Goal: Information Seeking & Learning: Learn about a topic

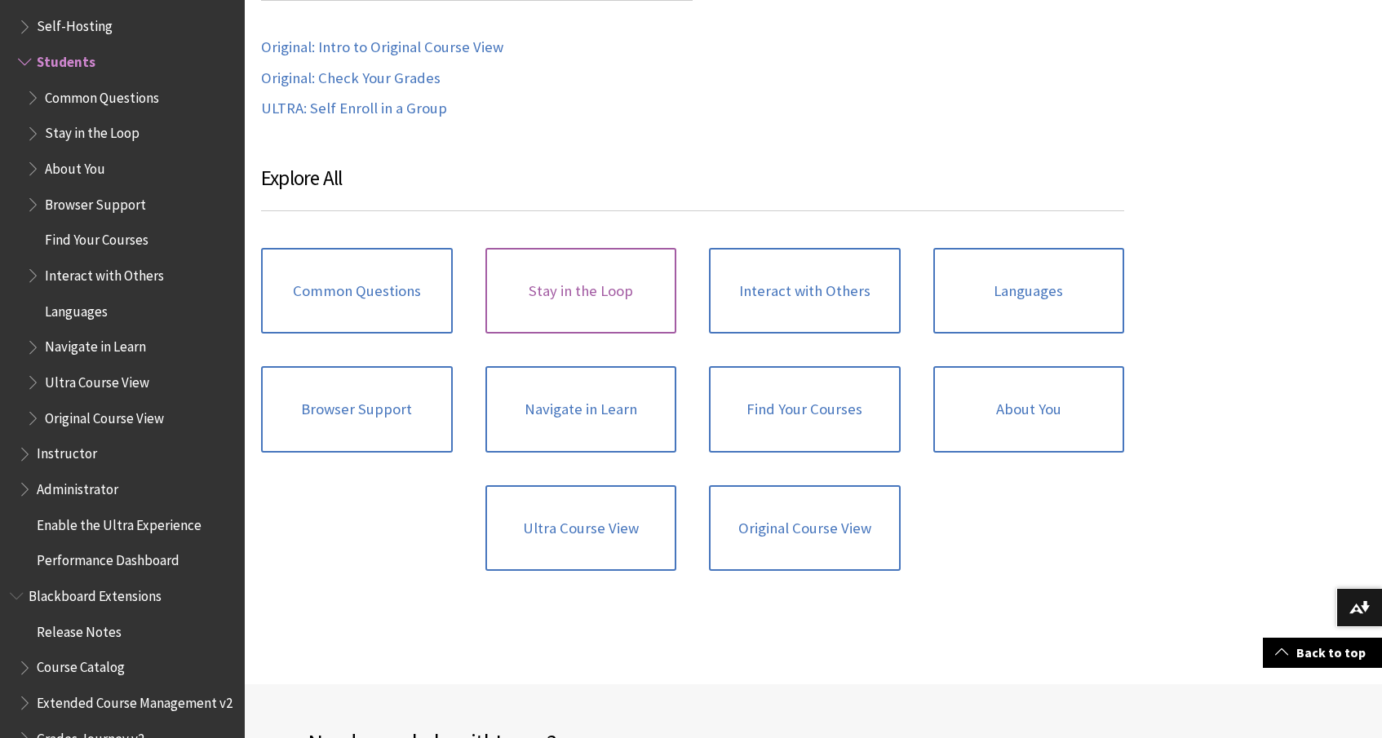
scroll to position [1575, 0]
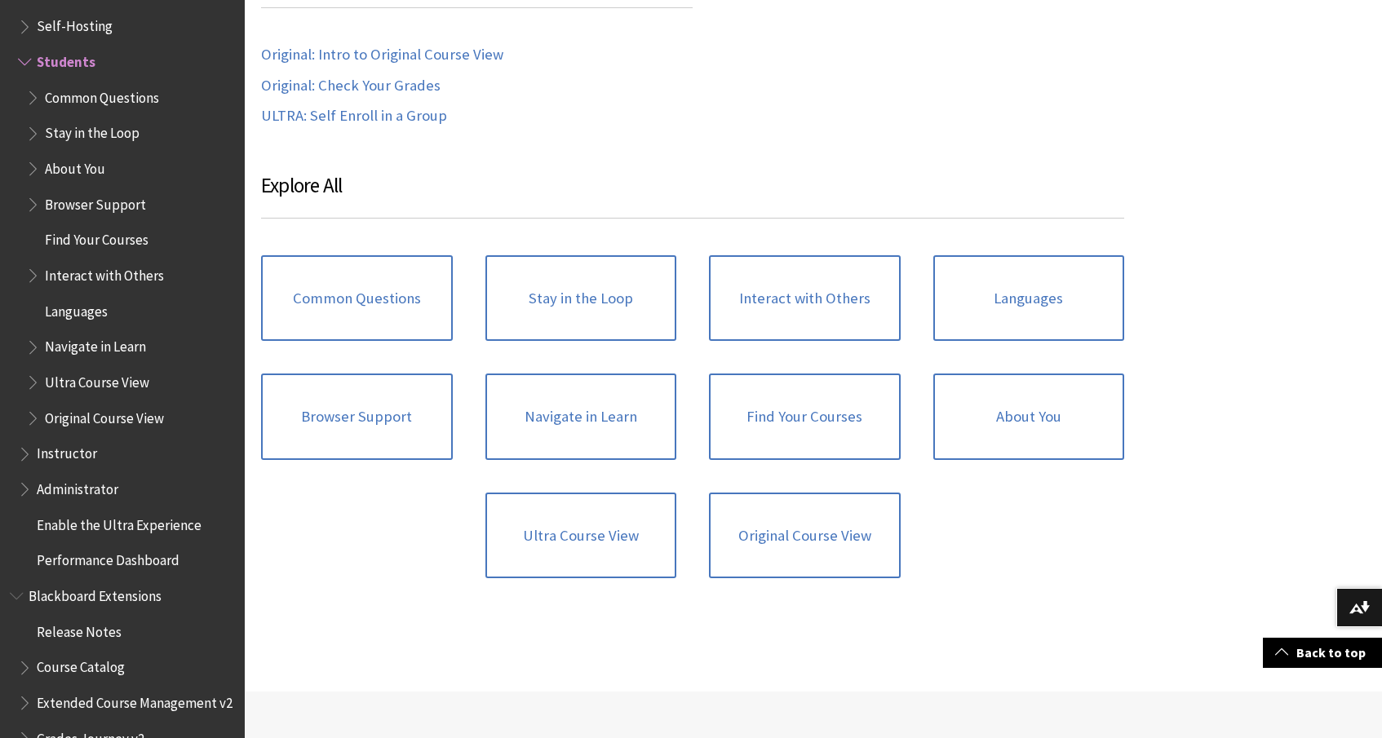
click at [124, 84] on span "Common Questions" at bounding box center [102, 95] width 114 height 22
click at [146, 84] on span "Common Questions" at bounding box center [107, 95] width 125 height 22
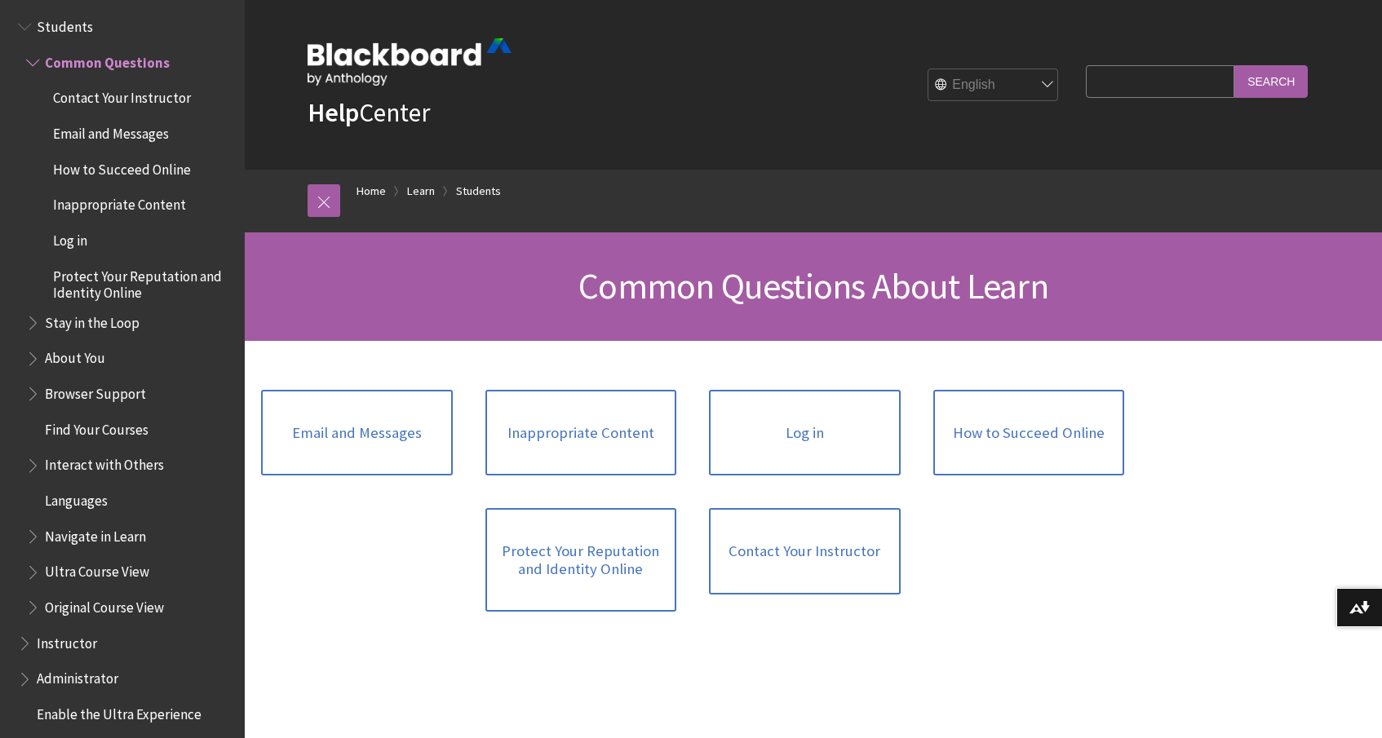
click at [131, 263] on span "Protect Your Reputation and Identity Online" at bounding box center [143, 282] width 180 height 38
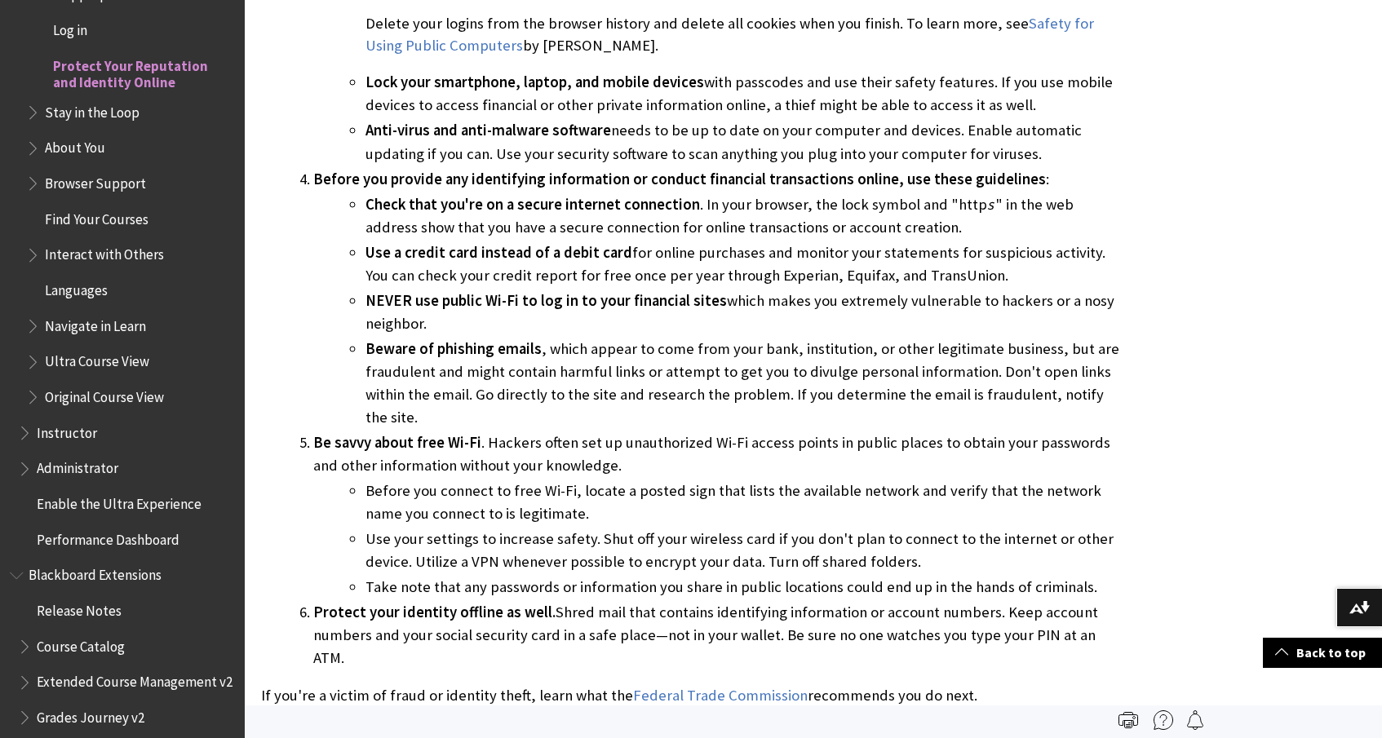
scroll to position [2073, 0]
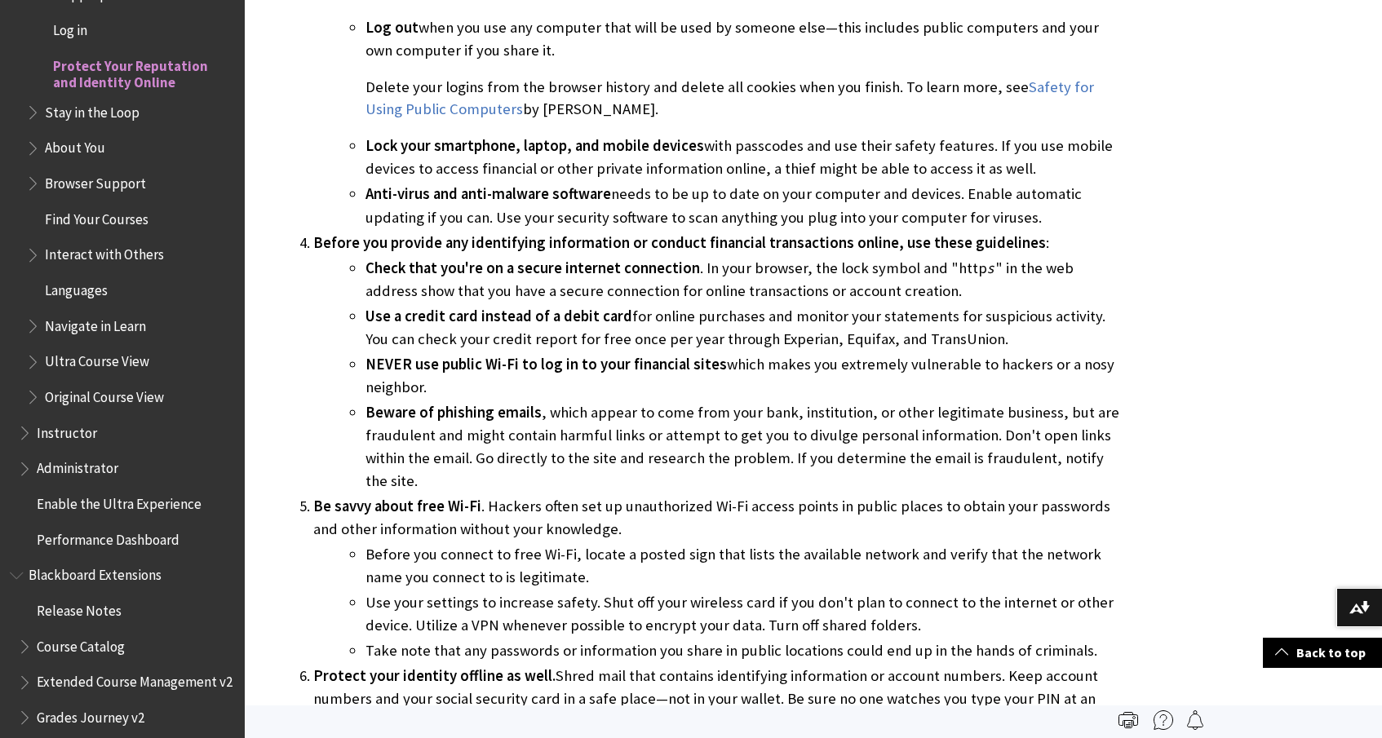
click at [123, 101] on ul "Common Questions Contact Your Instructor Email and Messages How to Succeed Onli…" at bounding box center [126, 124] width 217 height 573
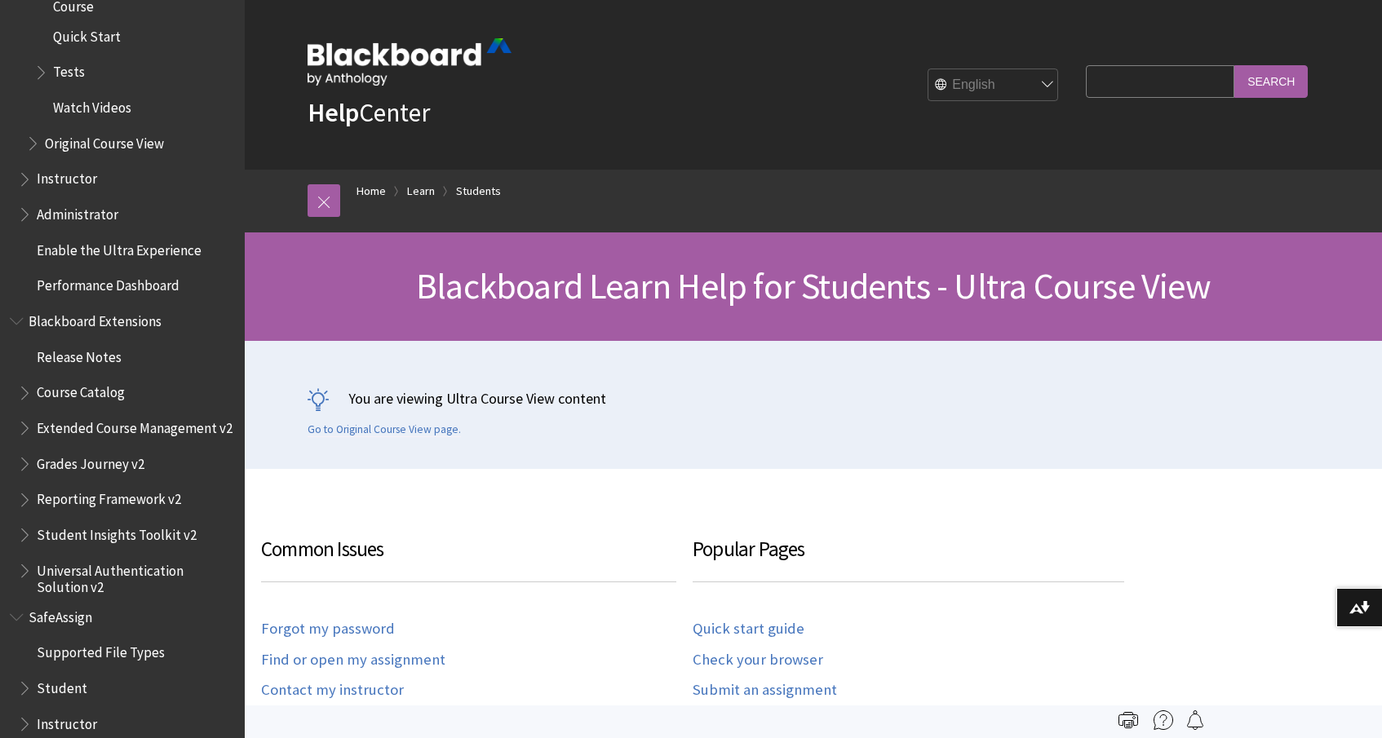
scroll to position [2234, 0]
click at [95, 381] on span "Course Catalog" at bounding box center [81, 392] width 88 height 22
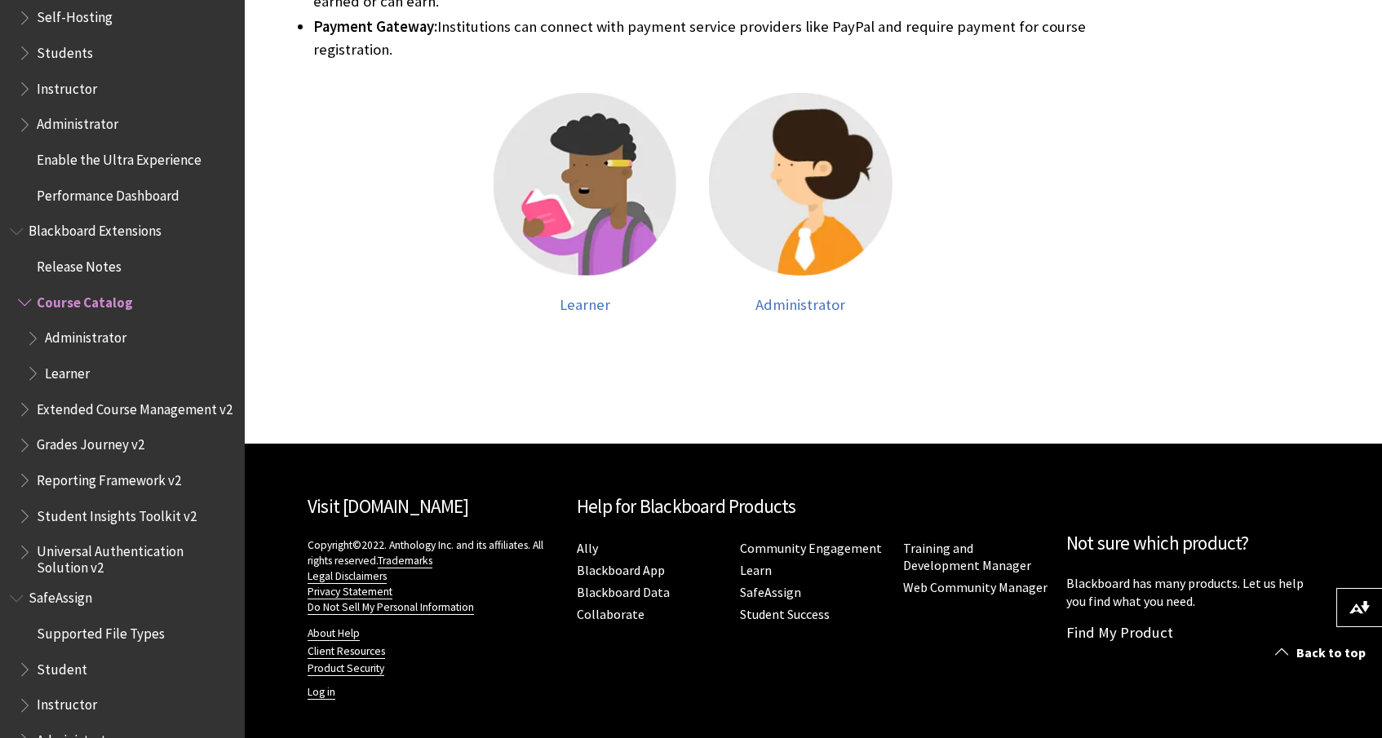
scroll to position [798, 0]
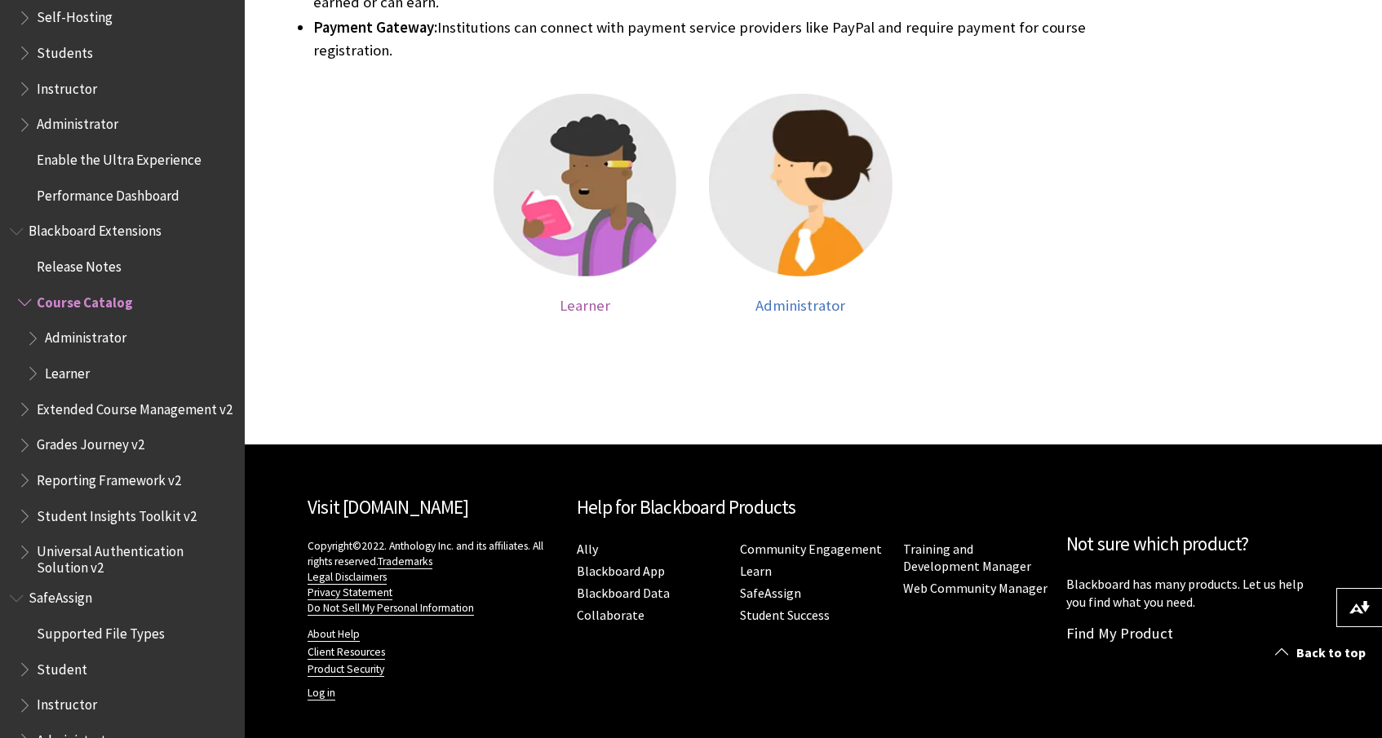
click at [663, 206] on img at bounding box center [586, 186] width 184 height 184
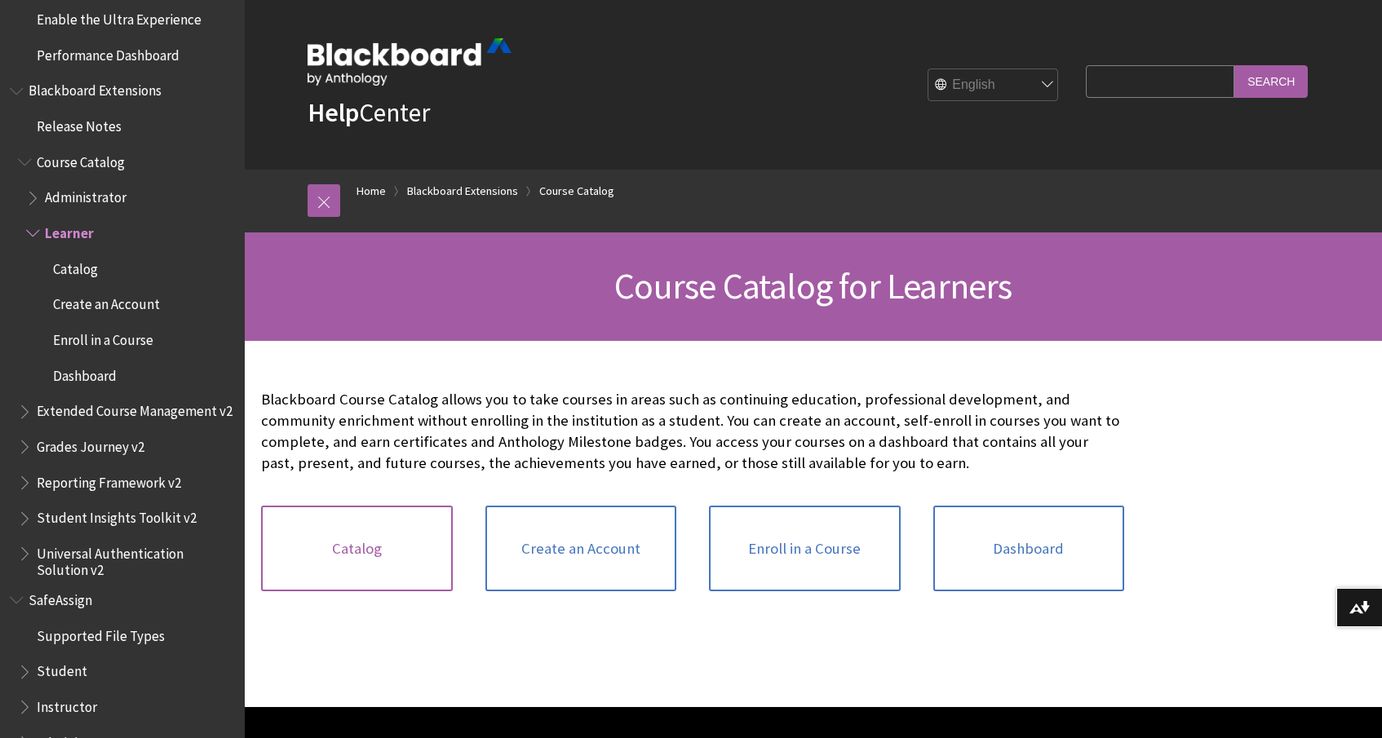
click at [431, 548] on link "Catalog" at bounding box center [357, 549] width 192 height 86
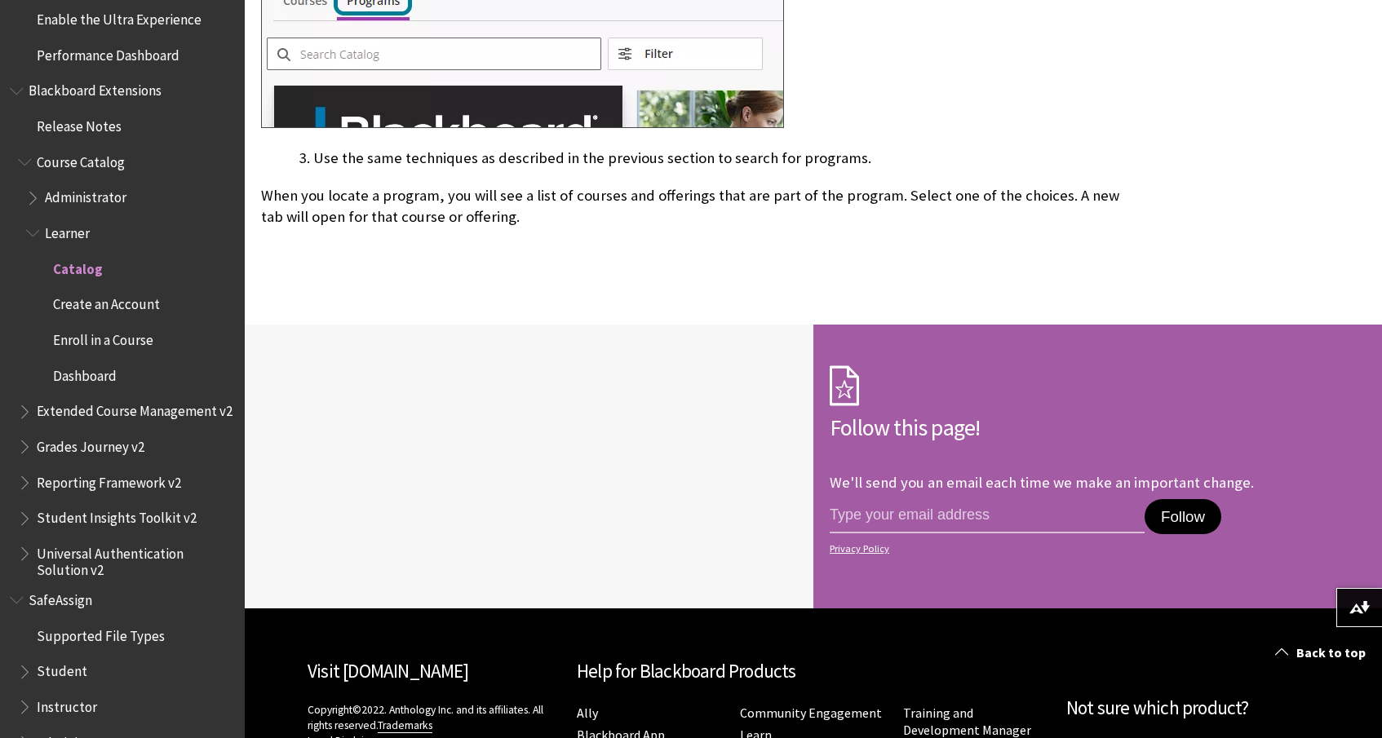
scroll to position [3393, 0]
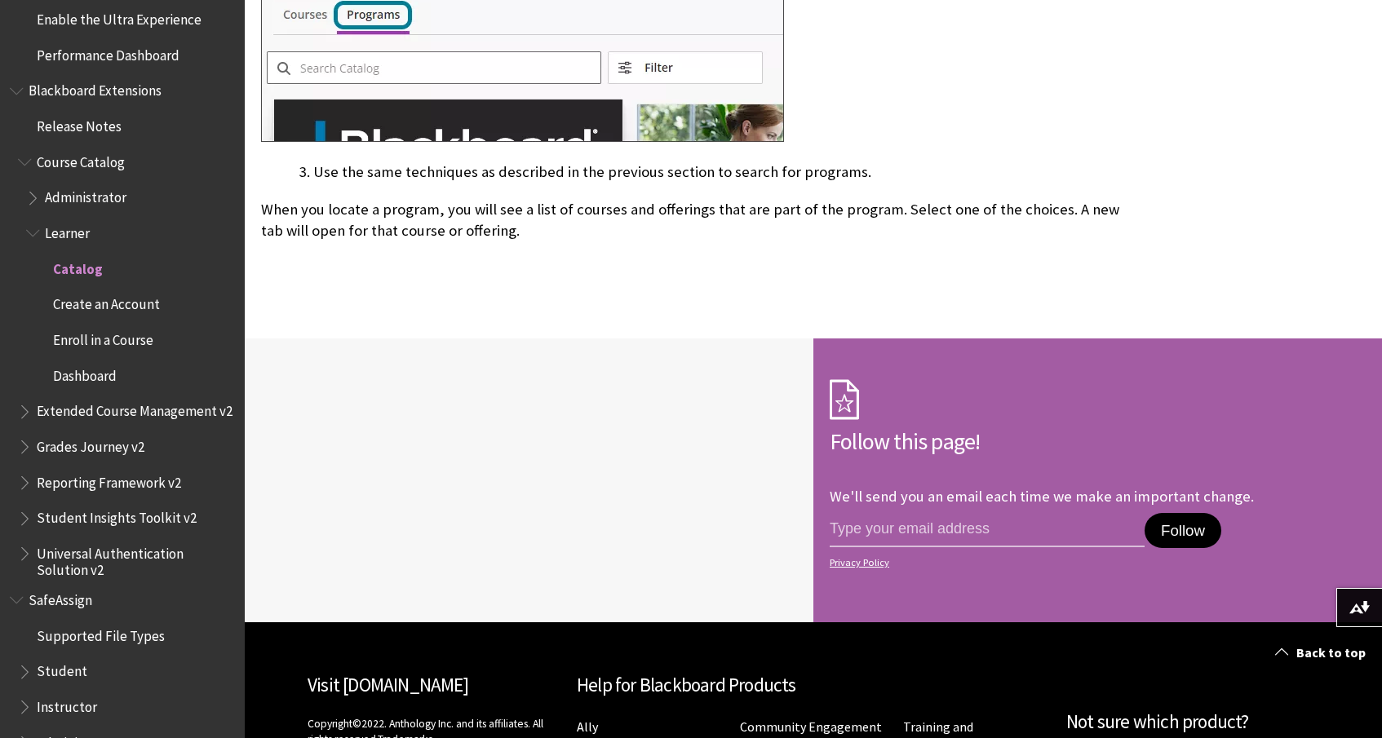
click at [135, 291] on span "Create an Account" at bounding box center [106, 302] width 107 height 22
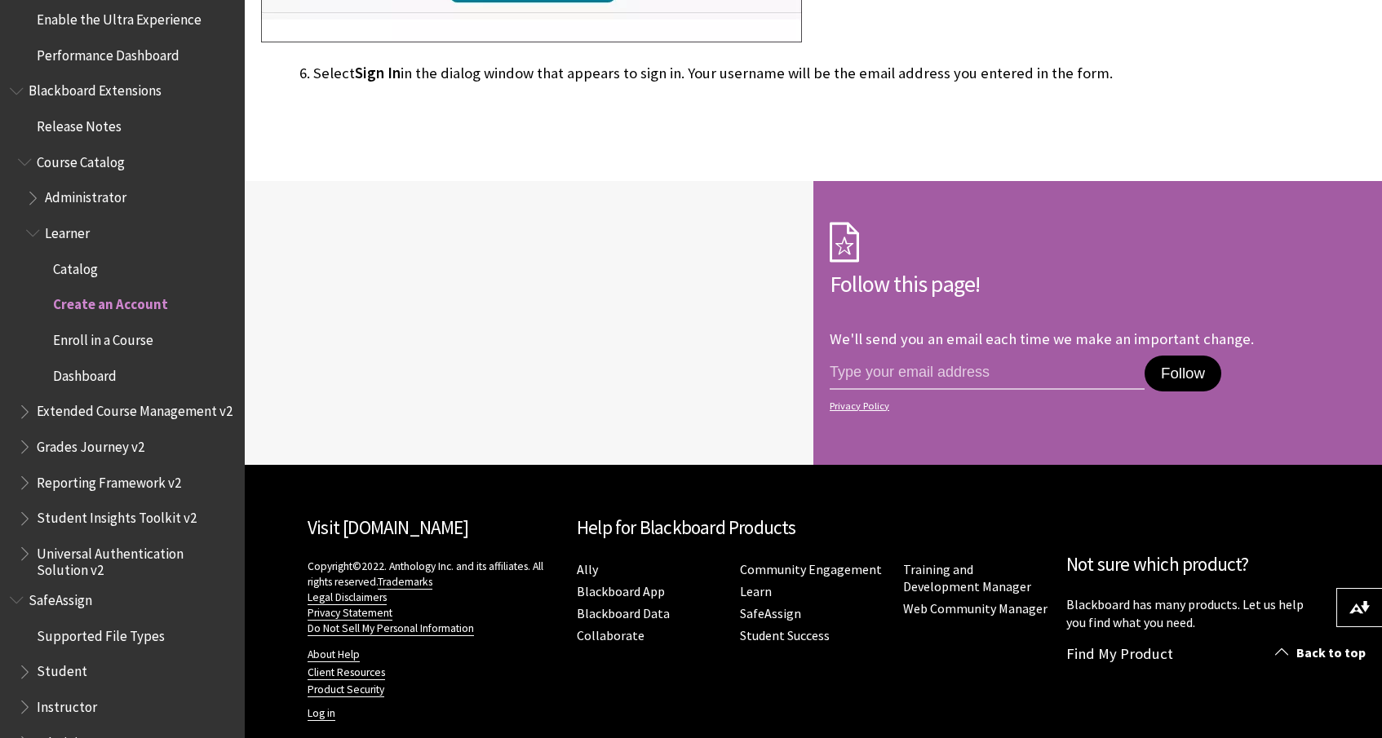
scroll to position [1215, 0]
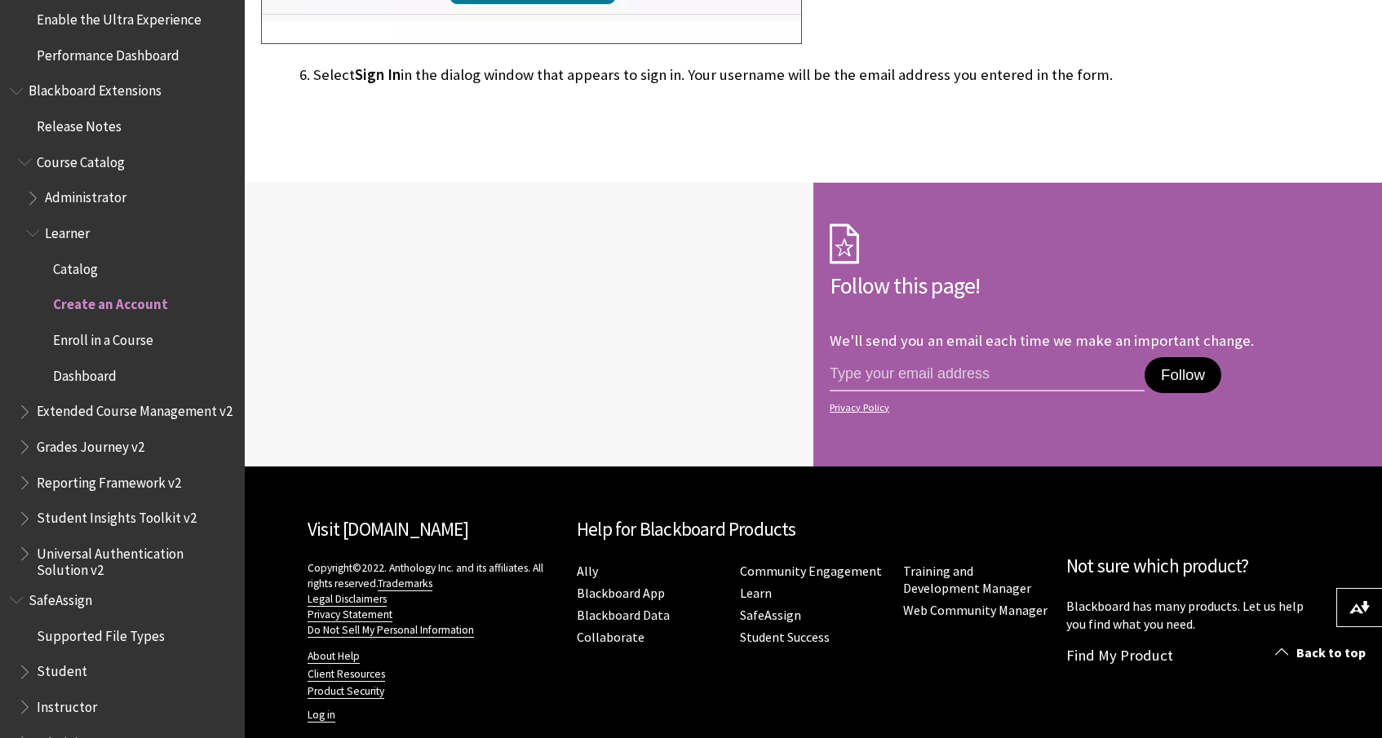
click at [117, 326] on span "Enroll in a Course" at bounding box center [103, 337] width 100 height 22
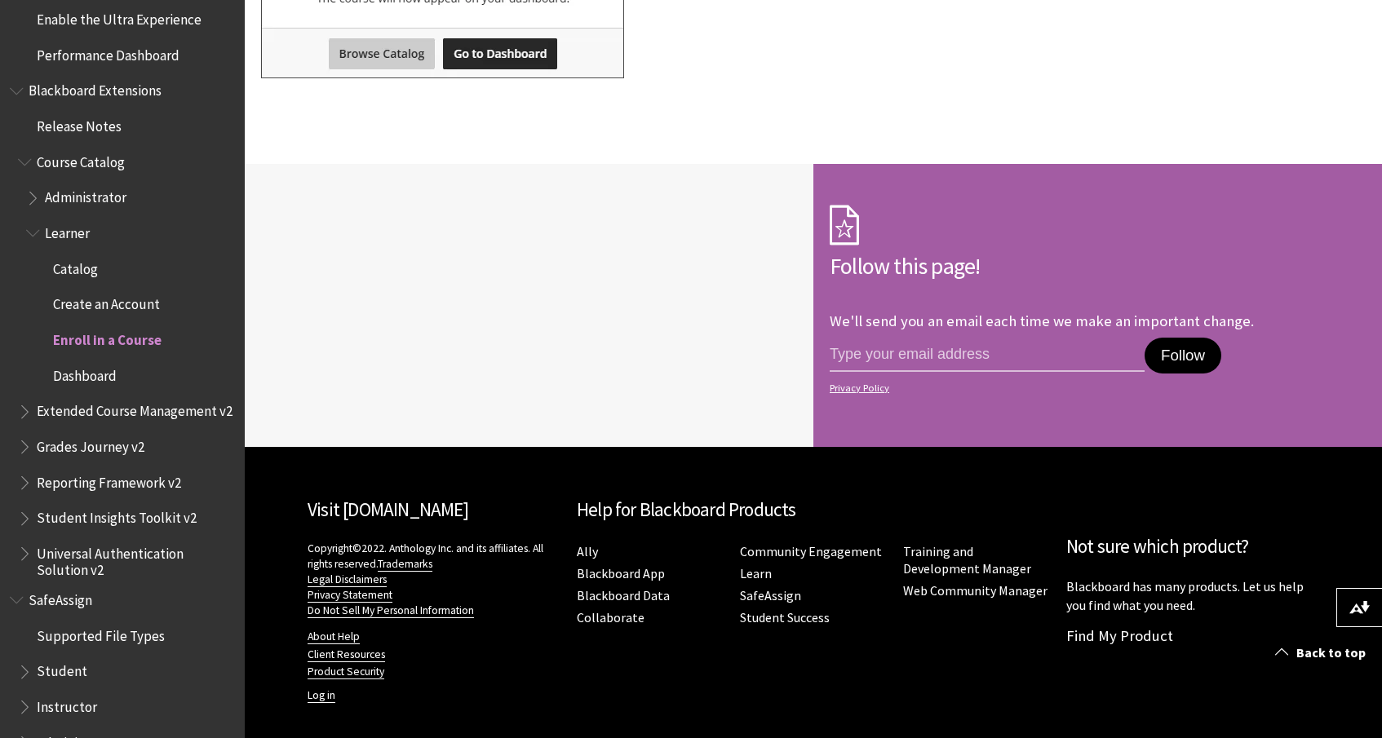
scroll to position [2447, 0]
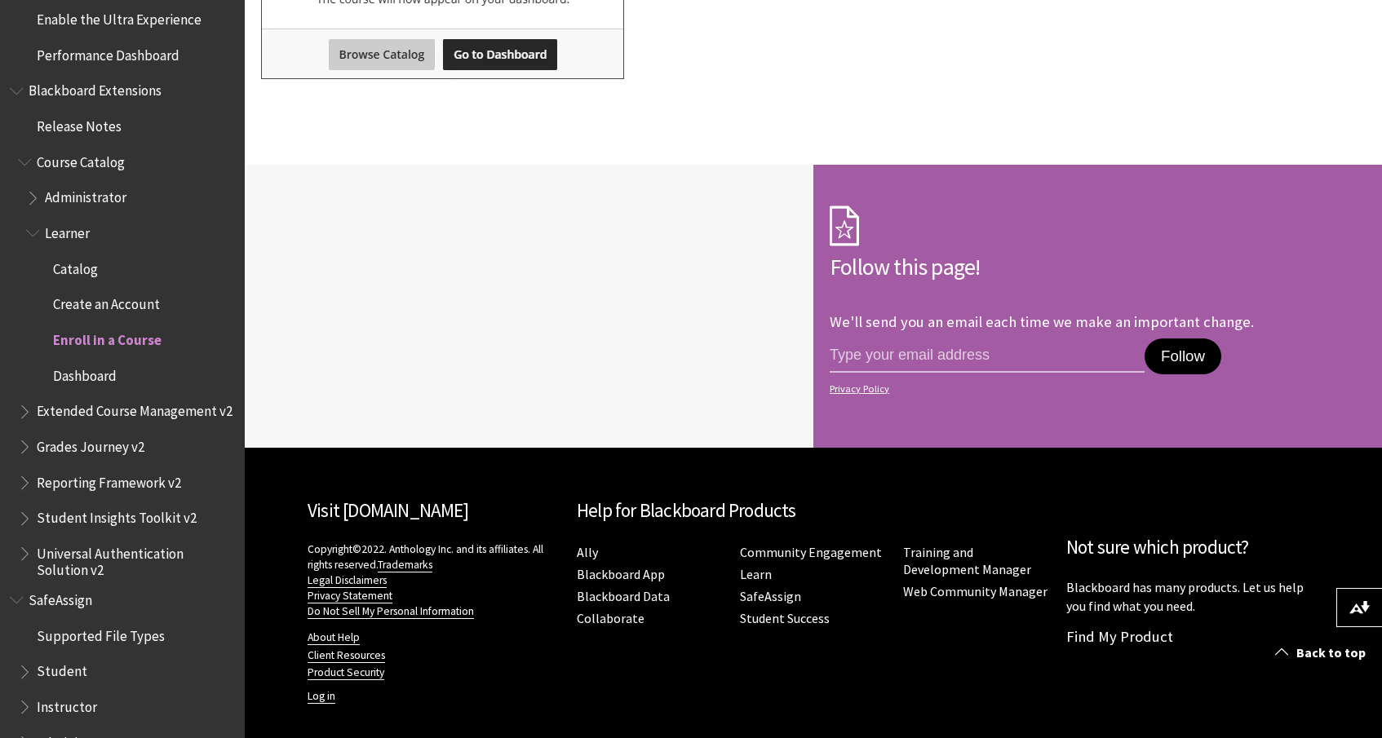
click at [106, 362] on span "Dashboard" at bounding box center [85, 373] width 64 height 22
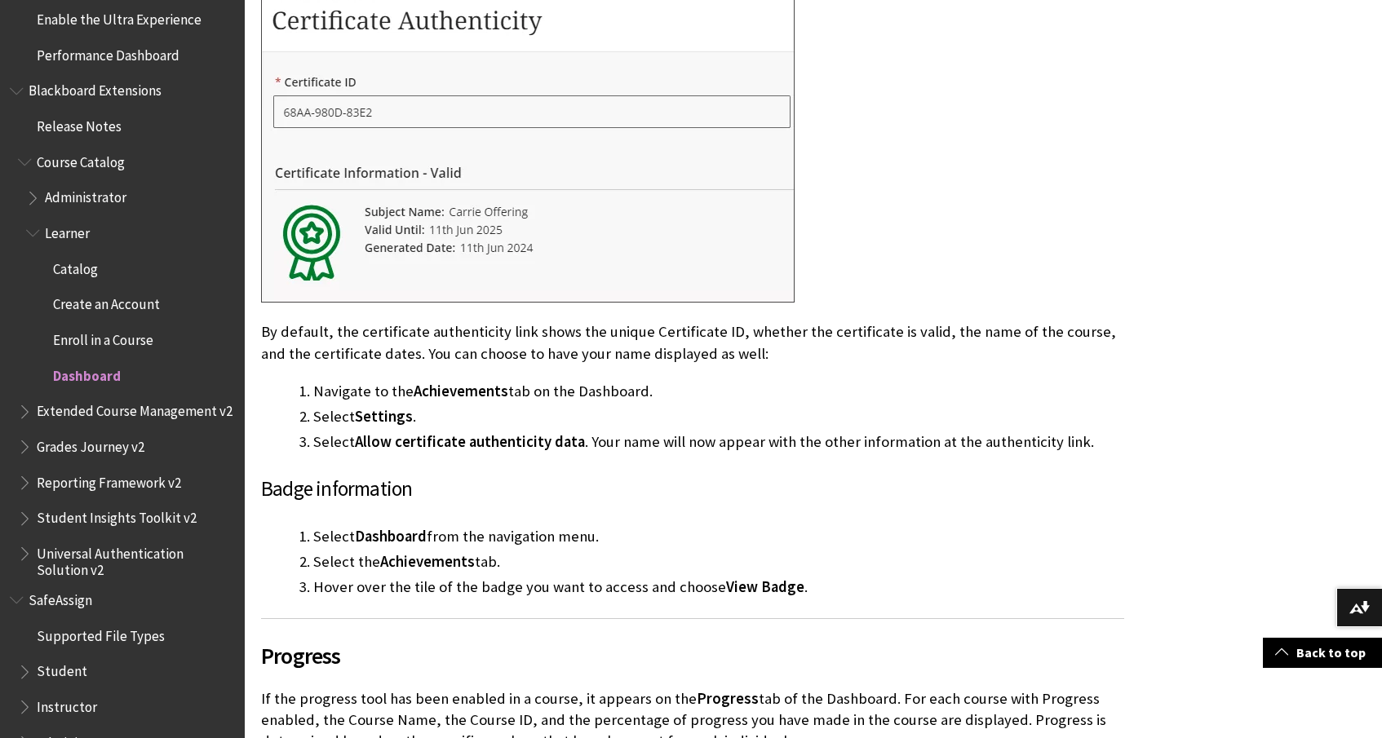
scroll to position [3952, 0]
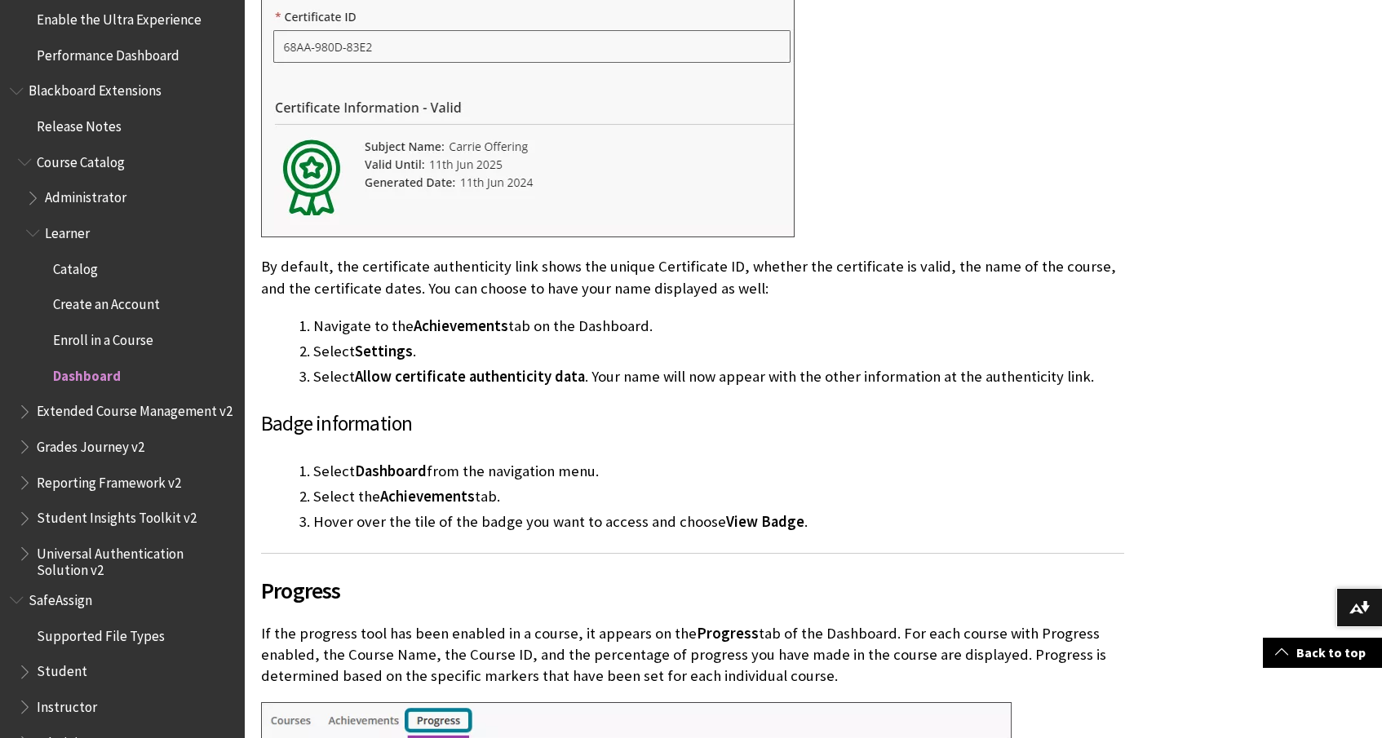
click at [148, 398] on span "Extended Course Management v2" at bounding box center [135, 409] width 196 height 22
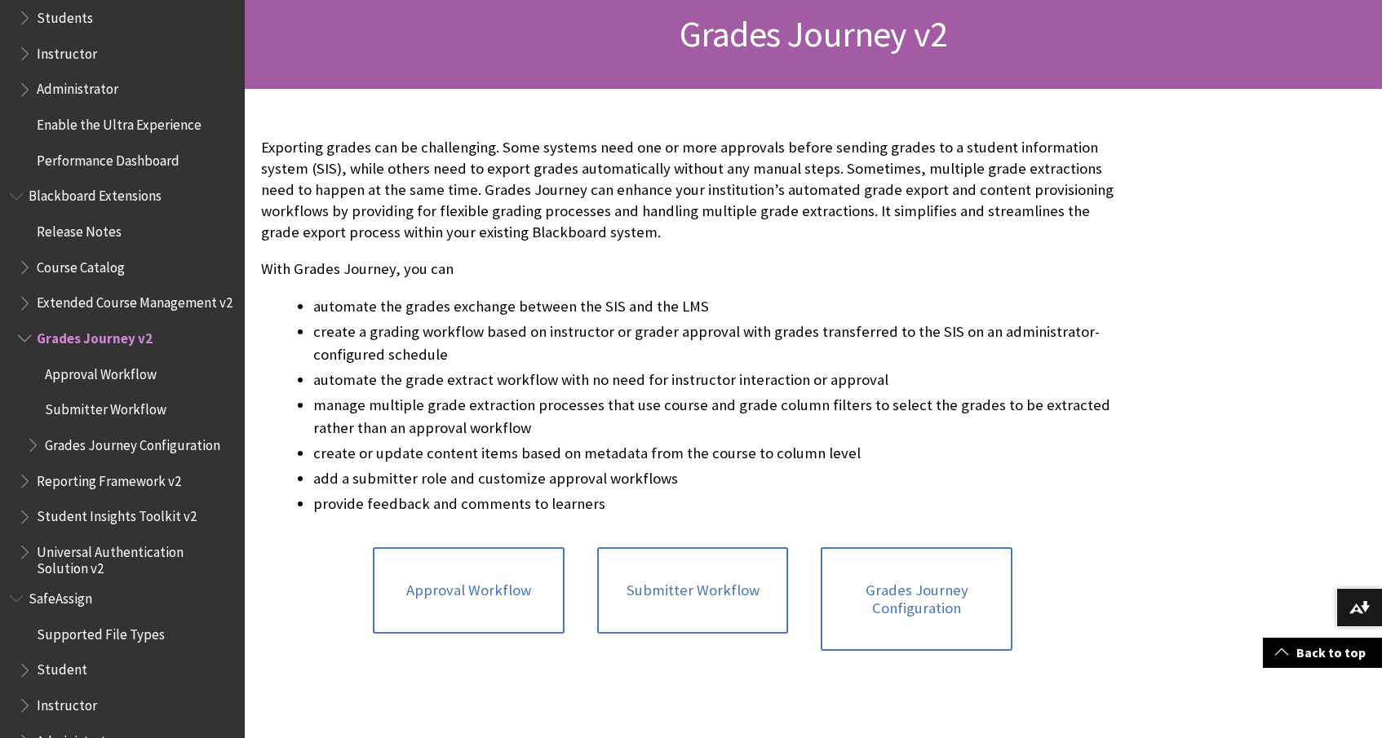
scroll to position [265, 0]
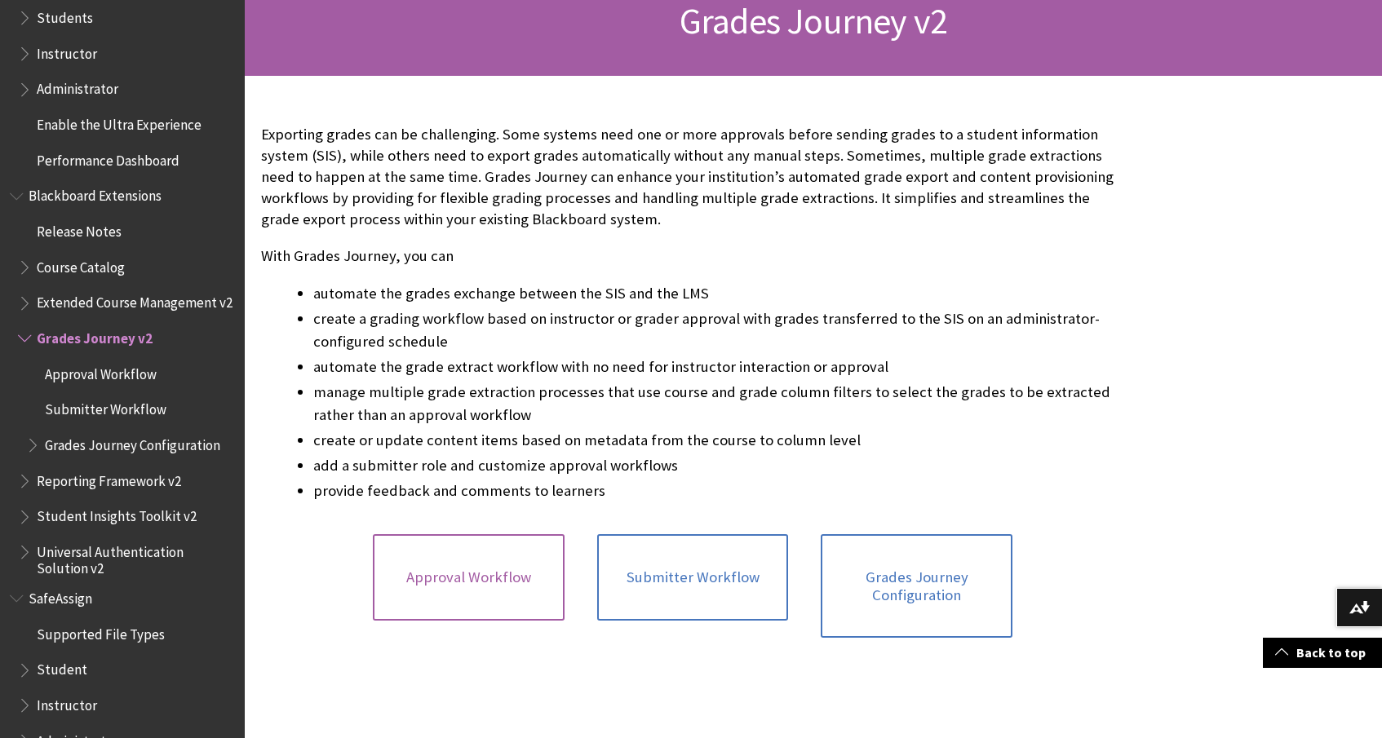
click at [457, 550] on link "Approval Workflow" at bounding box center [469, 577] width 192 height 86
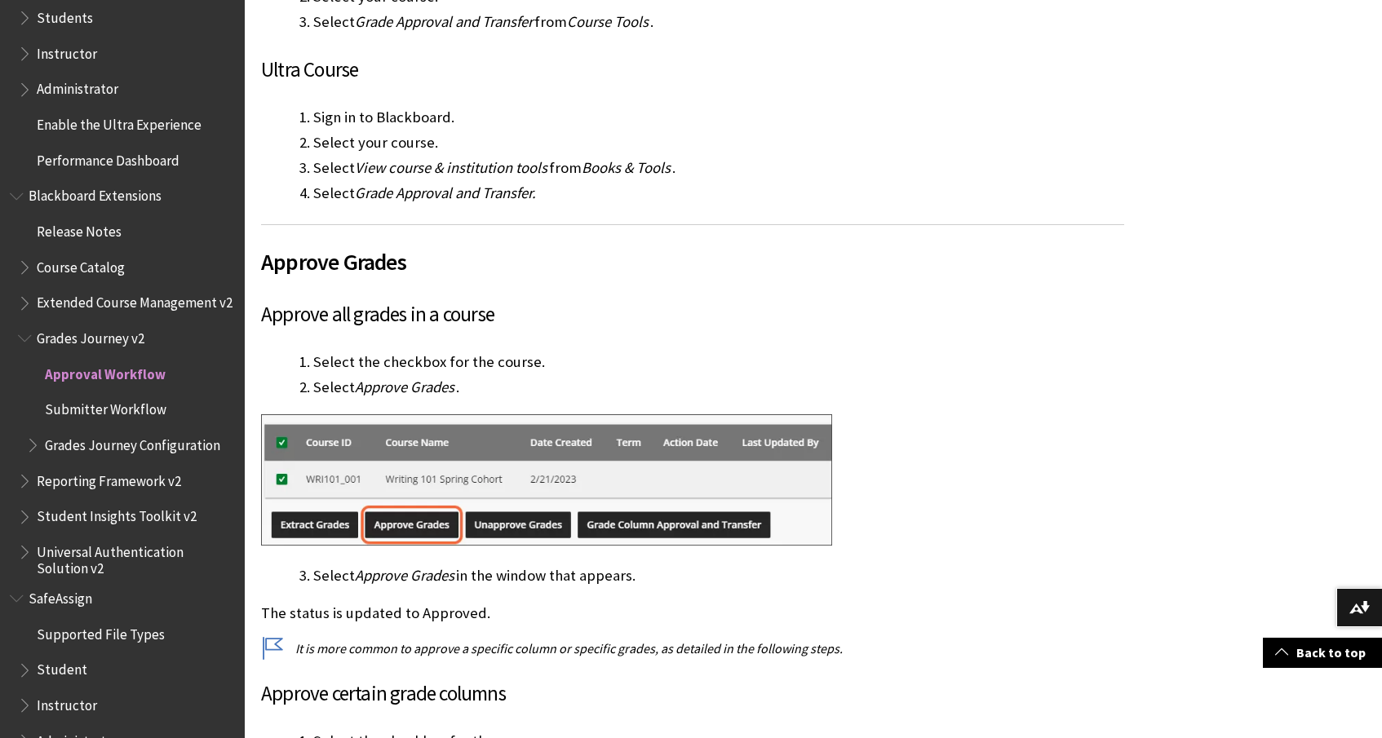
scroll to position [699, 0]
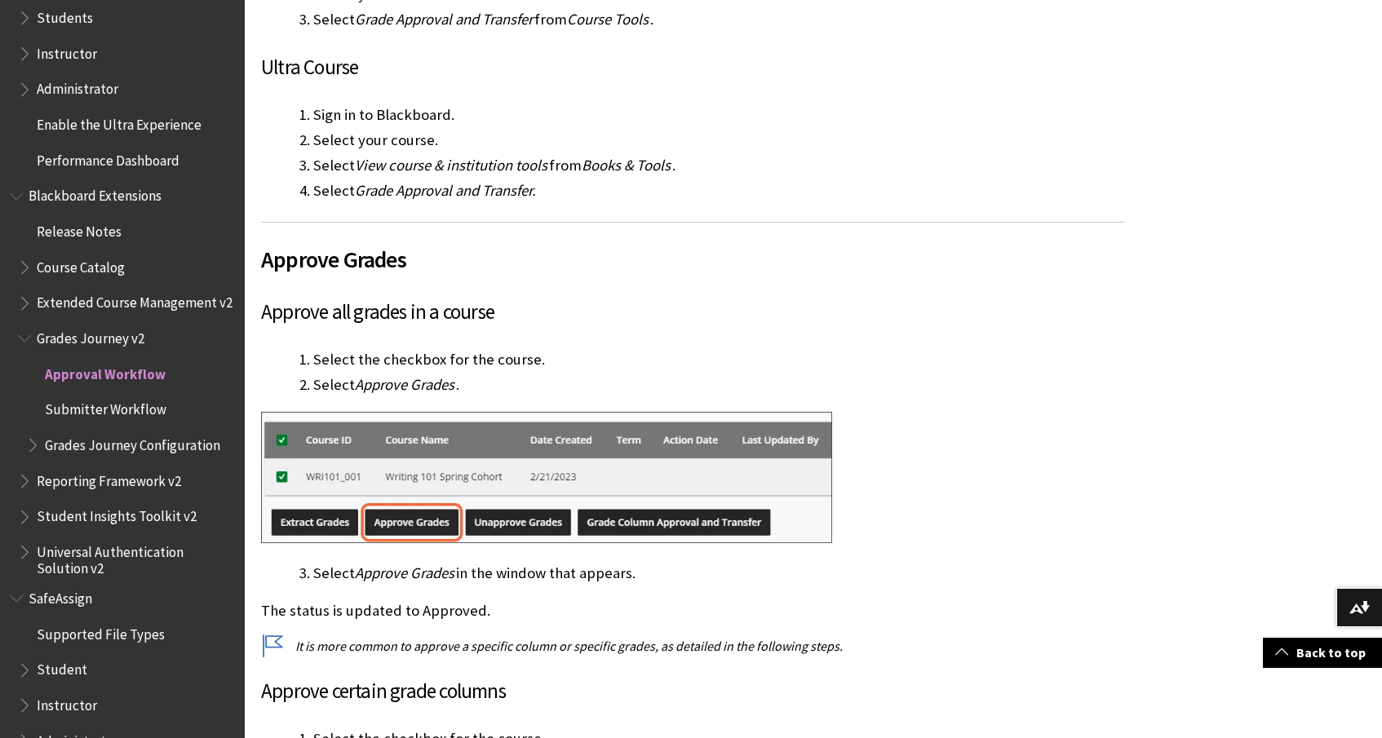
click at [137, 396] on span "Submitter Workflow" at bounding box center [106, 407] width 122 height 22
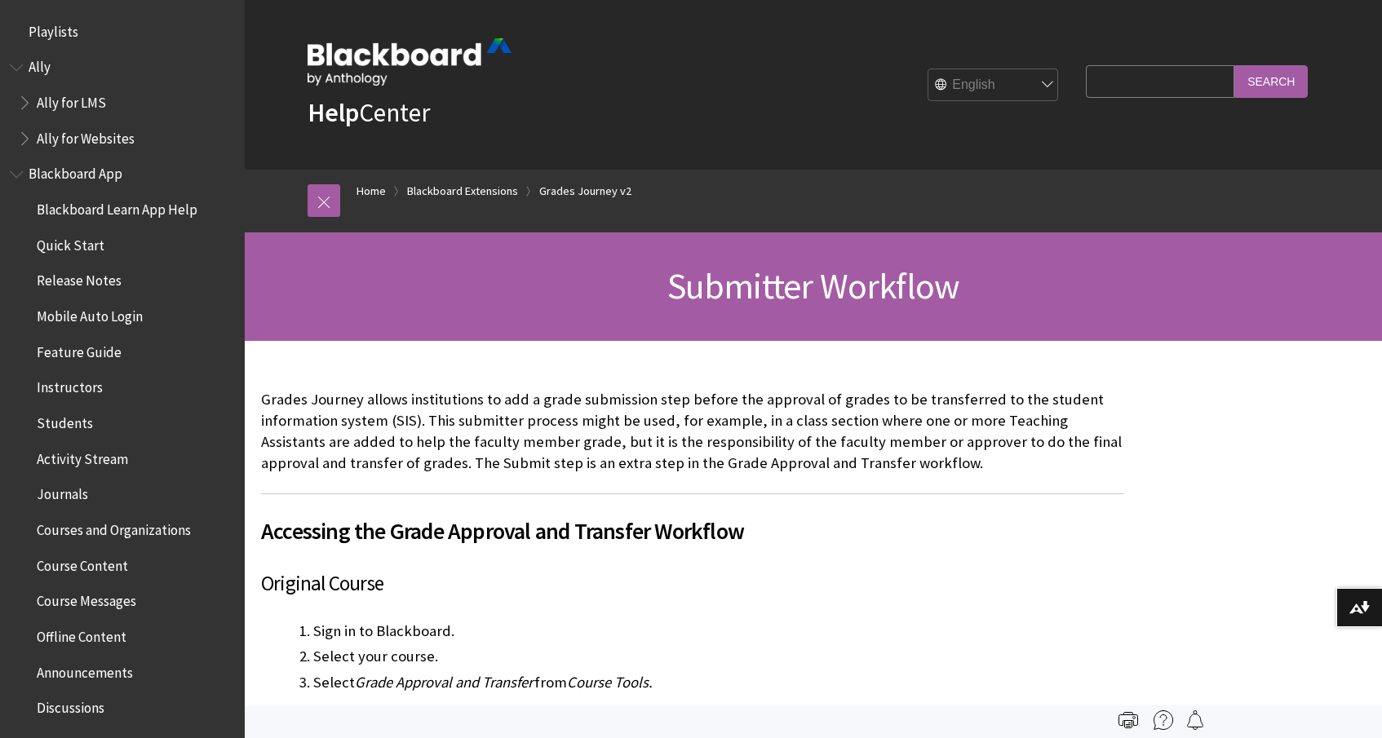
scroll to position [1591, 0]
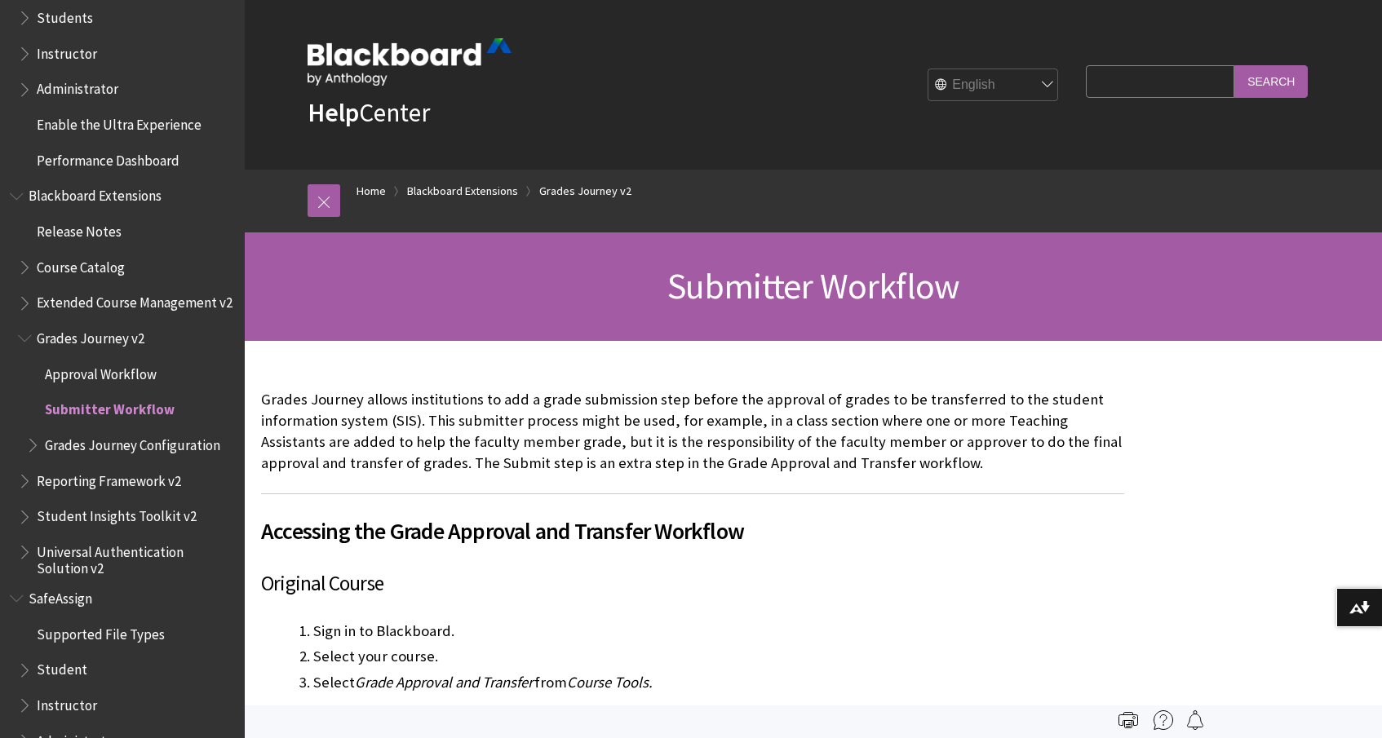
click at [169, 432] on span "Grades Journey Configuration" at bounding box center [132, 443] width 175 height 22
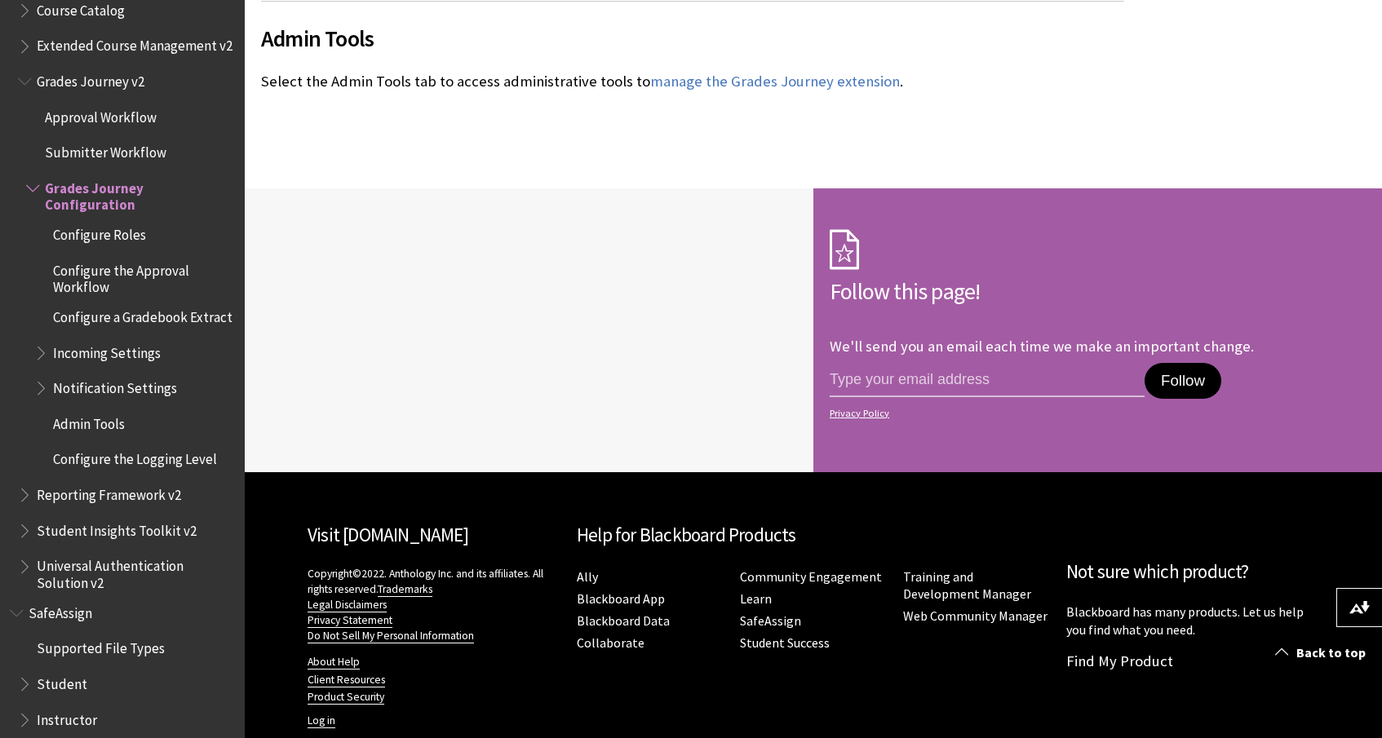
scroll to position [1950, 0]
click at [104, 221] on span "Configure Roles" at bounding box center [99, 232] width 93 height 22
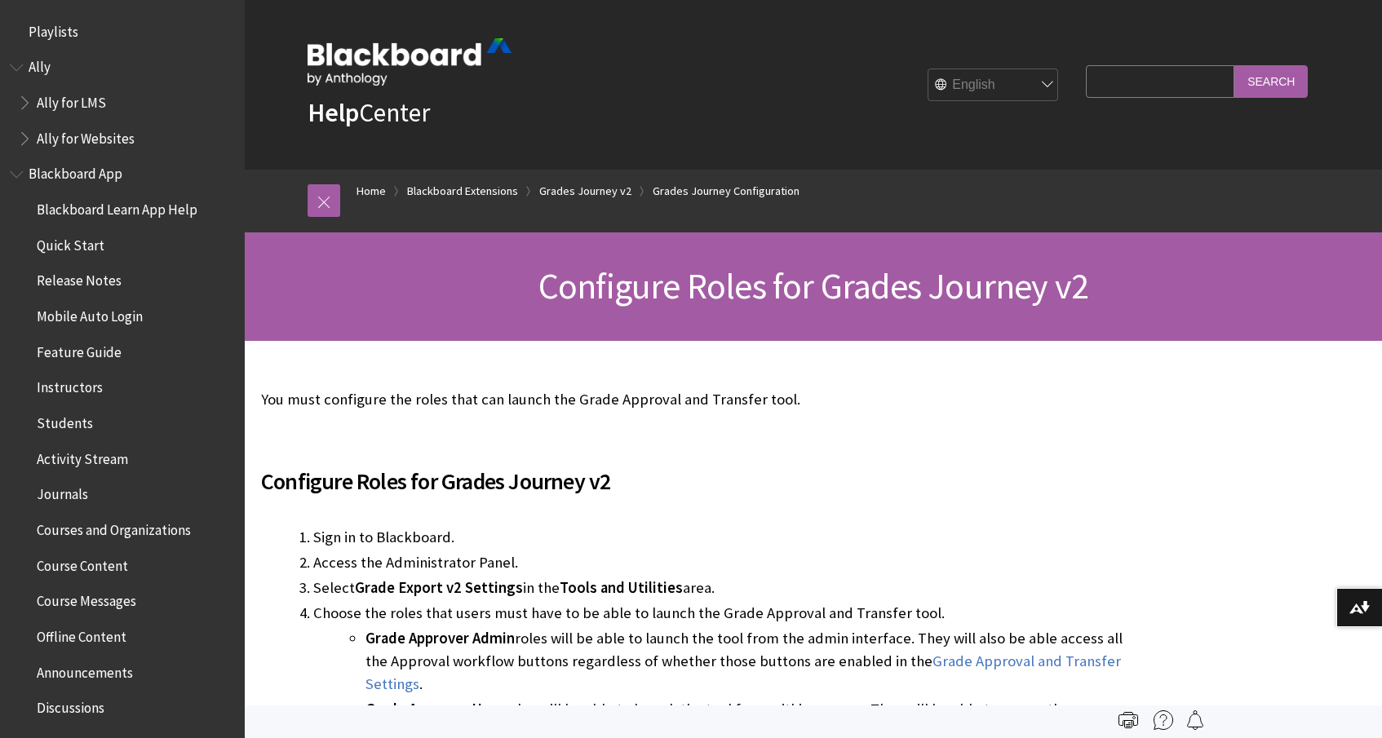
scroll to position [1848, 0]
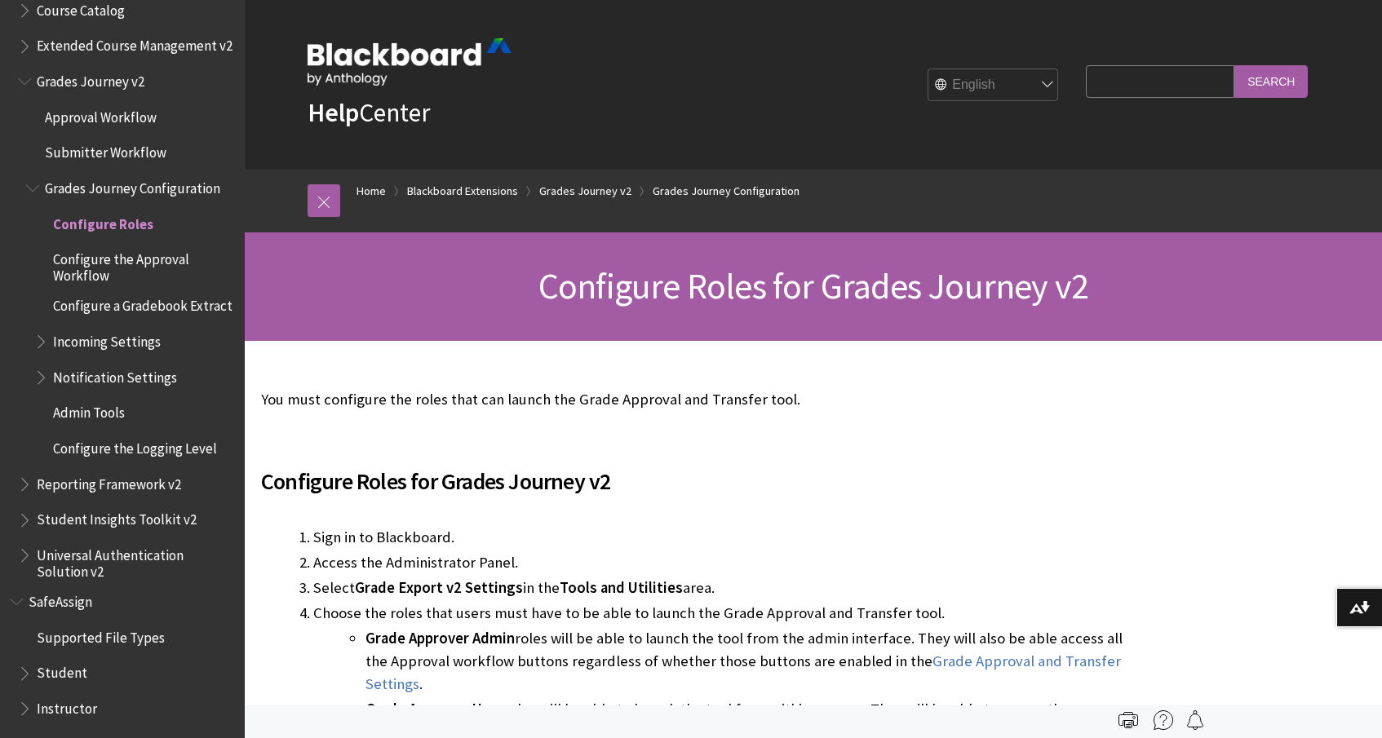
click at [105, 246] on span "Configure the Approval Workflow" at bounding box center [143, 265] width 180 height 38
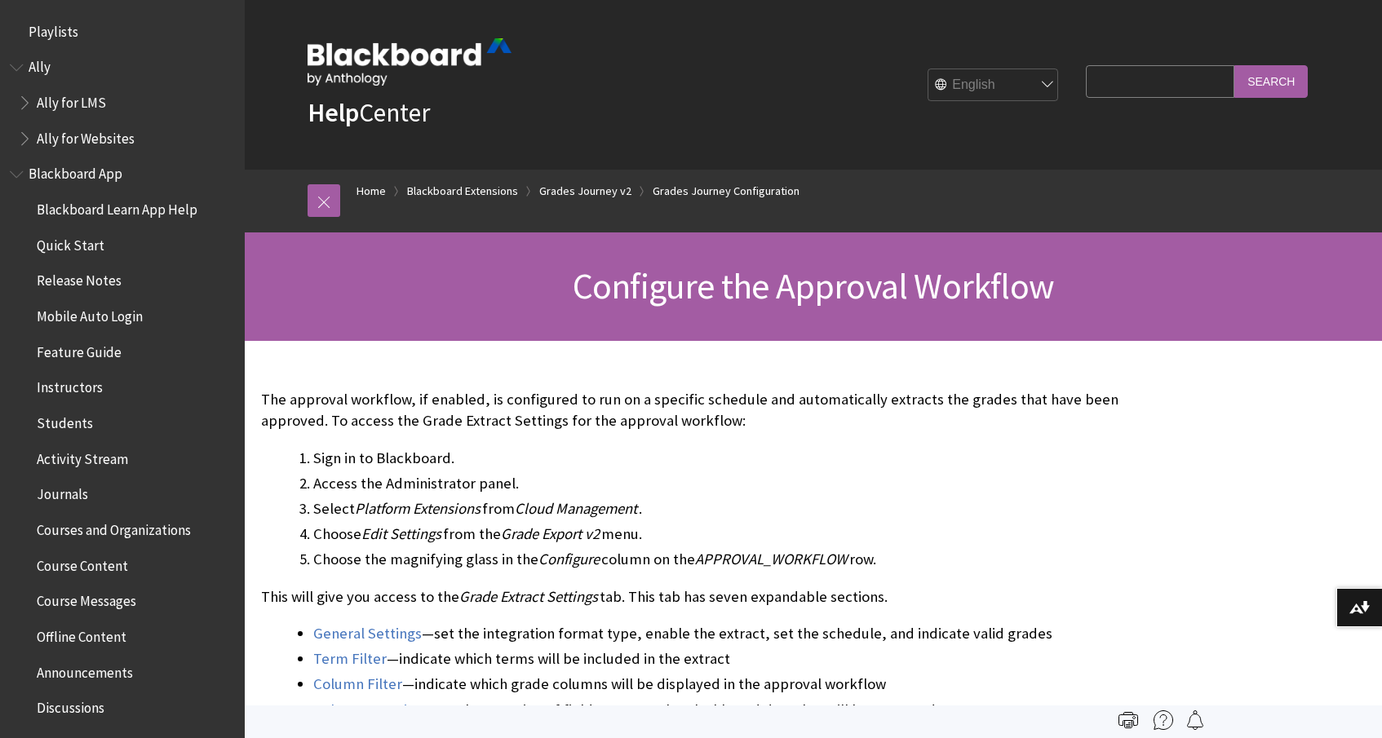
scroll to position [1848, 0]
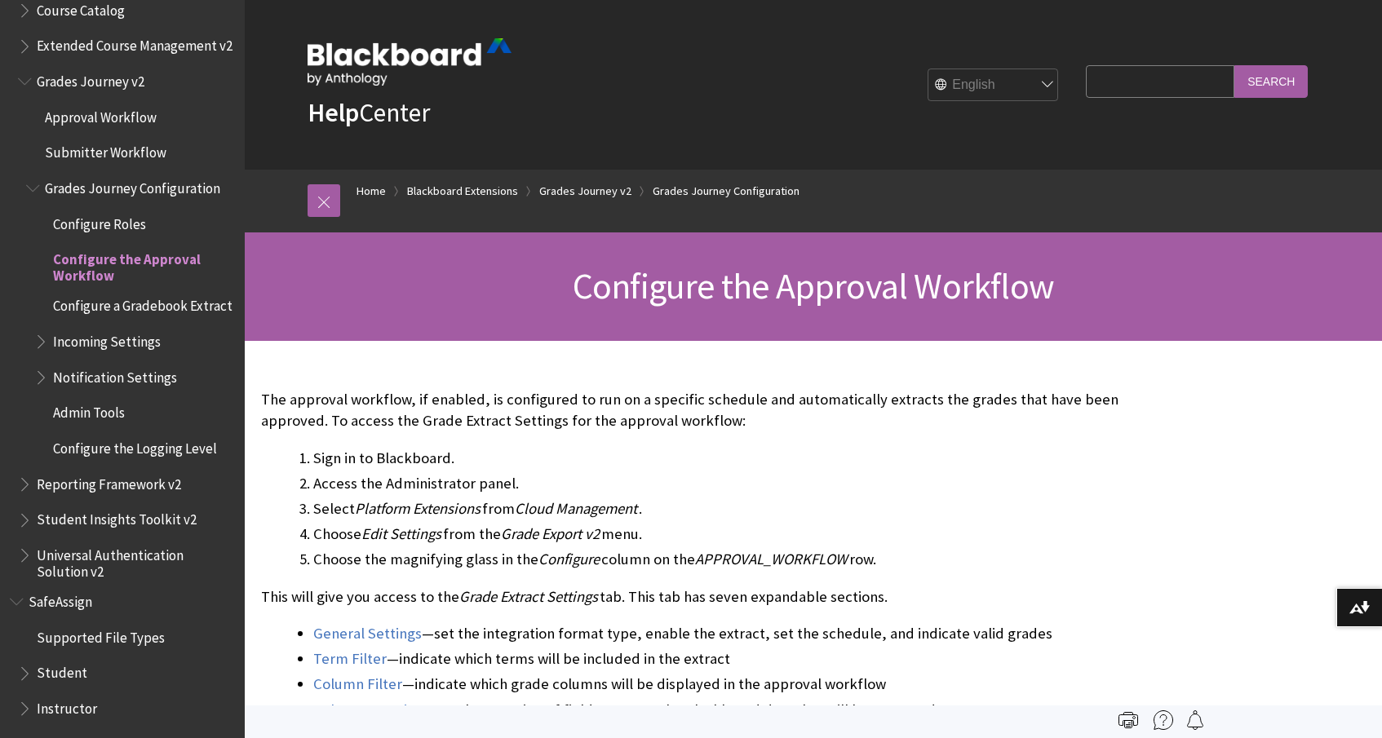
click at [96, 293] on span "Configure a Gradebook Extract" at bounding box center [134, 307] width 201 height 28
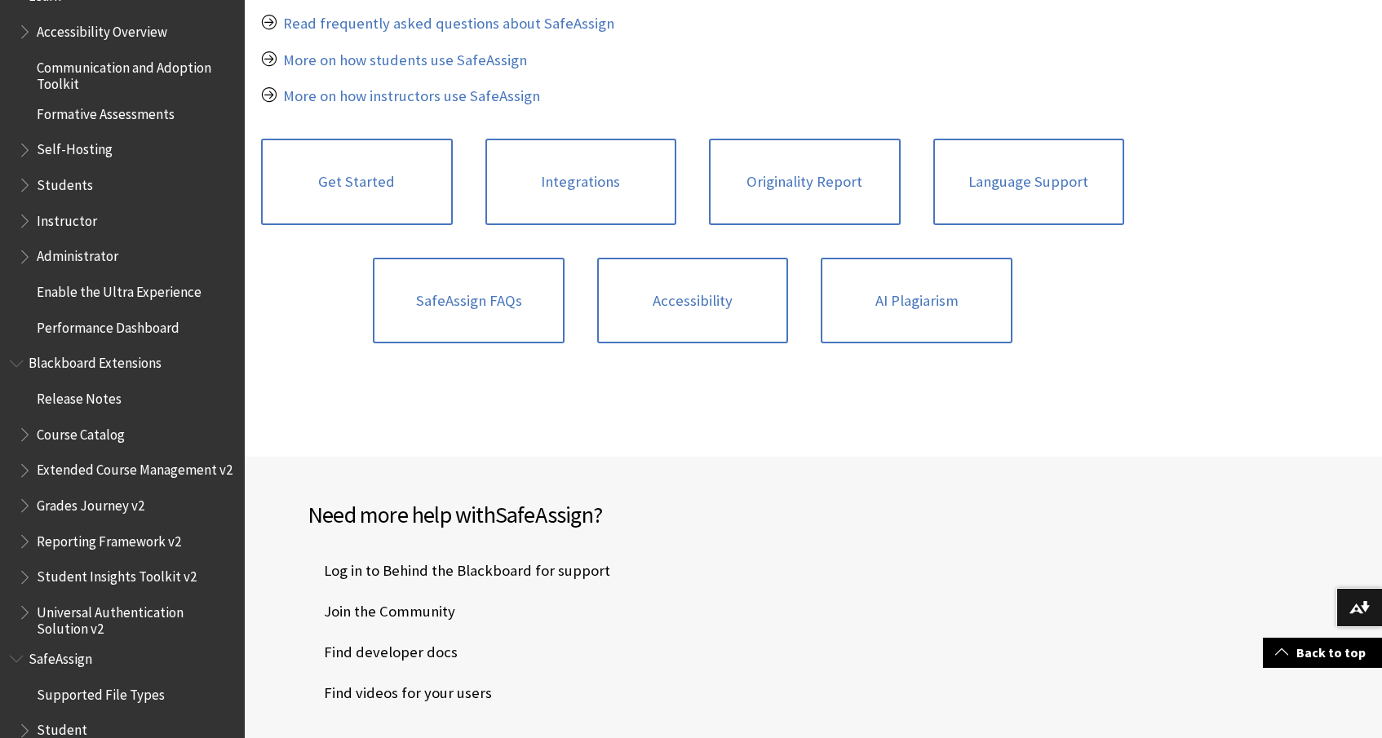
scroll to position [380, 0]
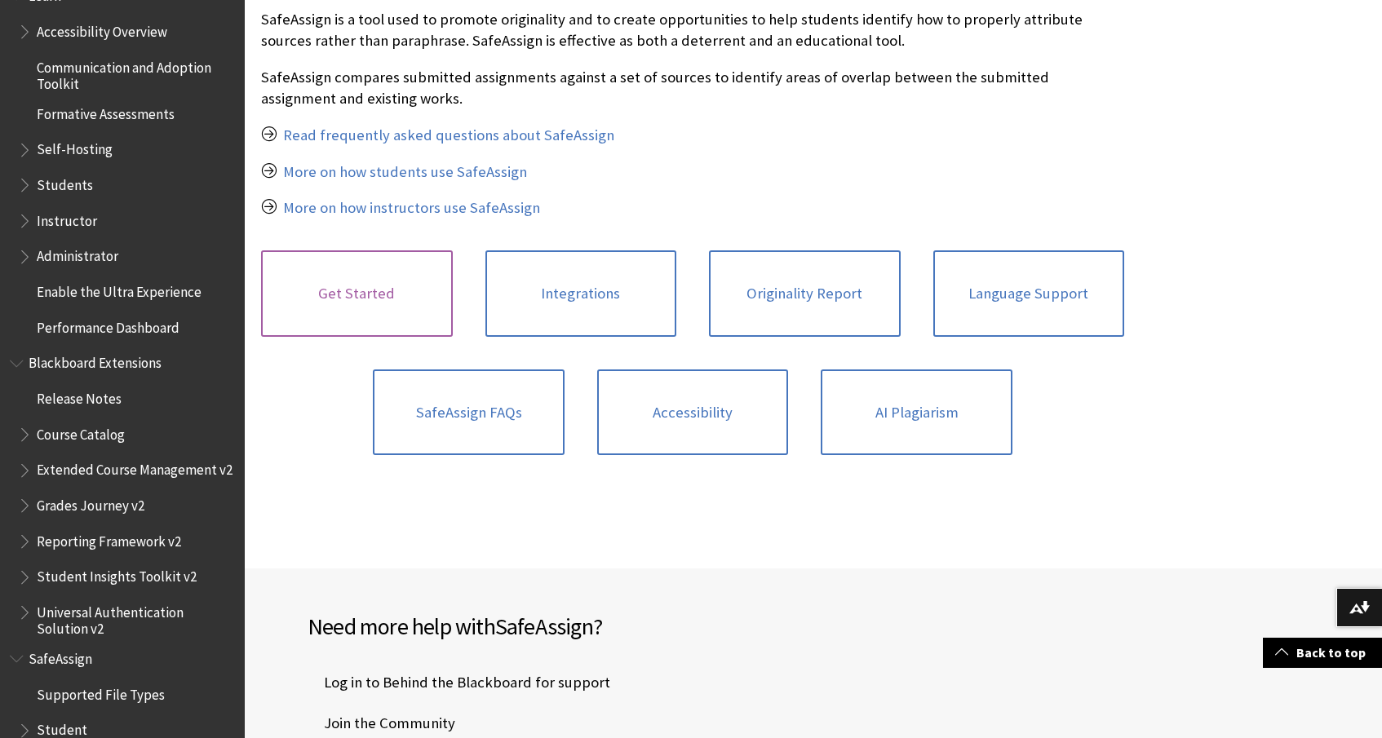
click at [405, 277] on link "Get Started" at bounding box center [357, 293] width 192 height 86
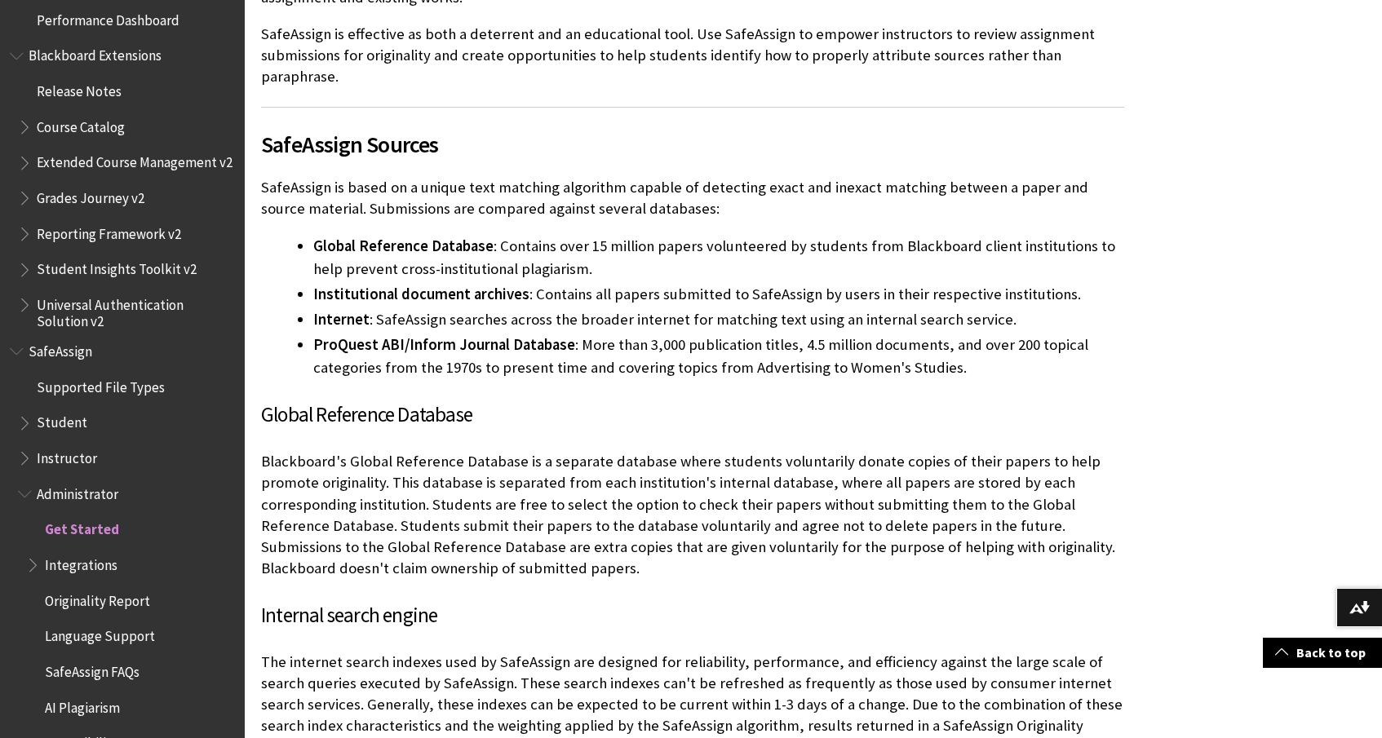
scroll to position [912, 0]
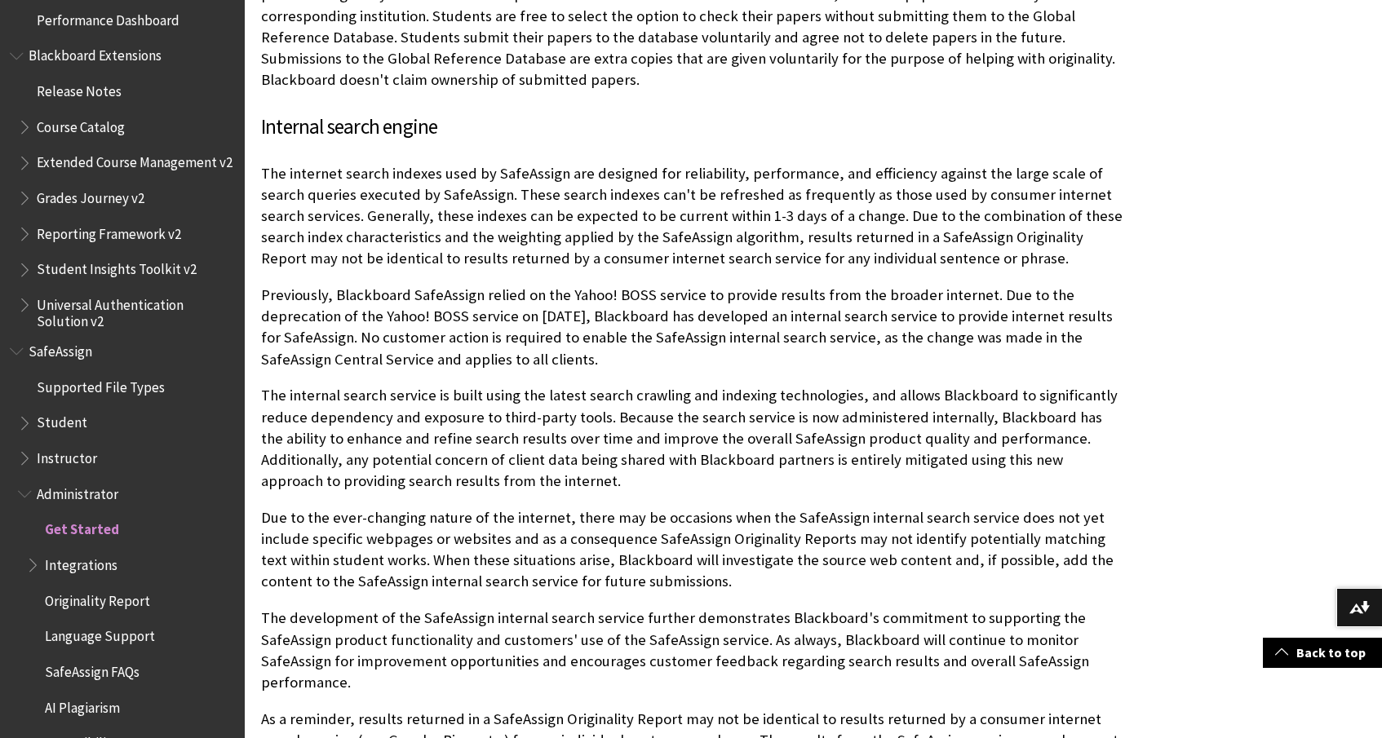
click at [85, 551] on span "Integrations" at bounding box center [81, 562] width 73 height 22
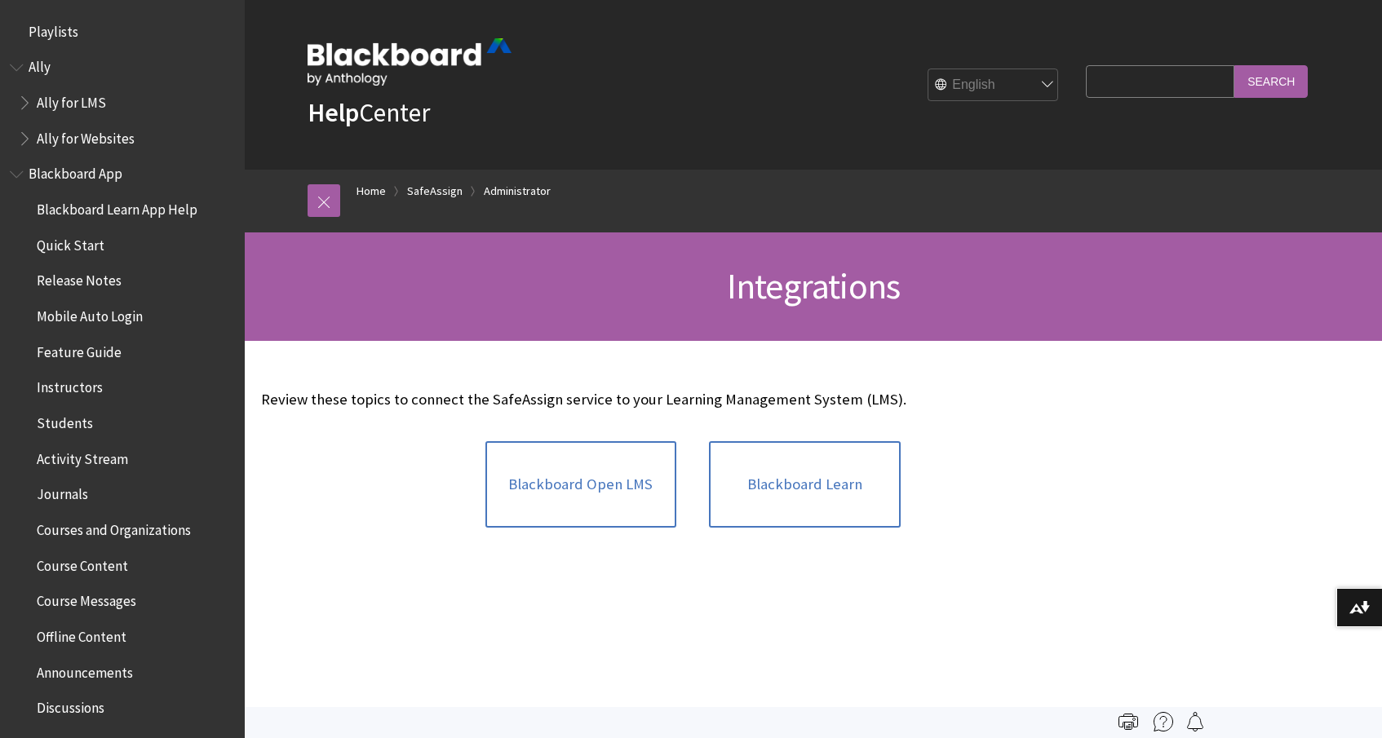
scroll to position [1802, 0]
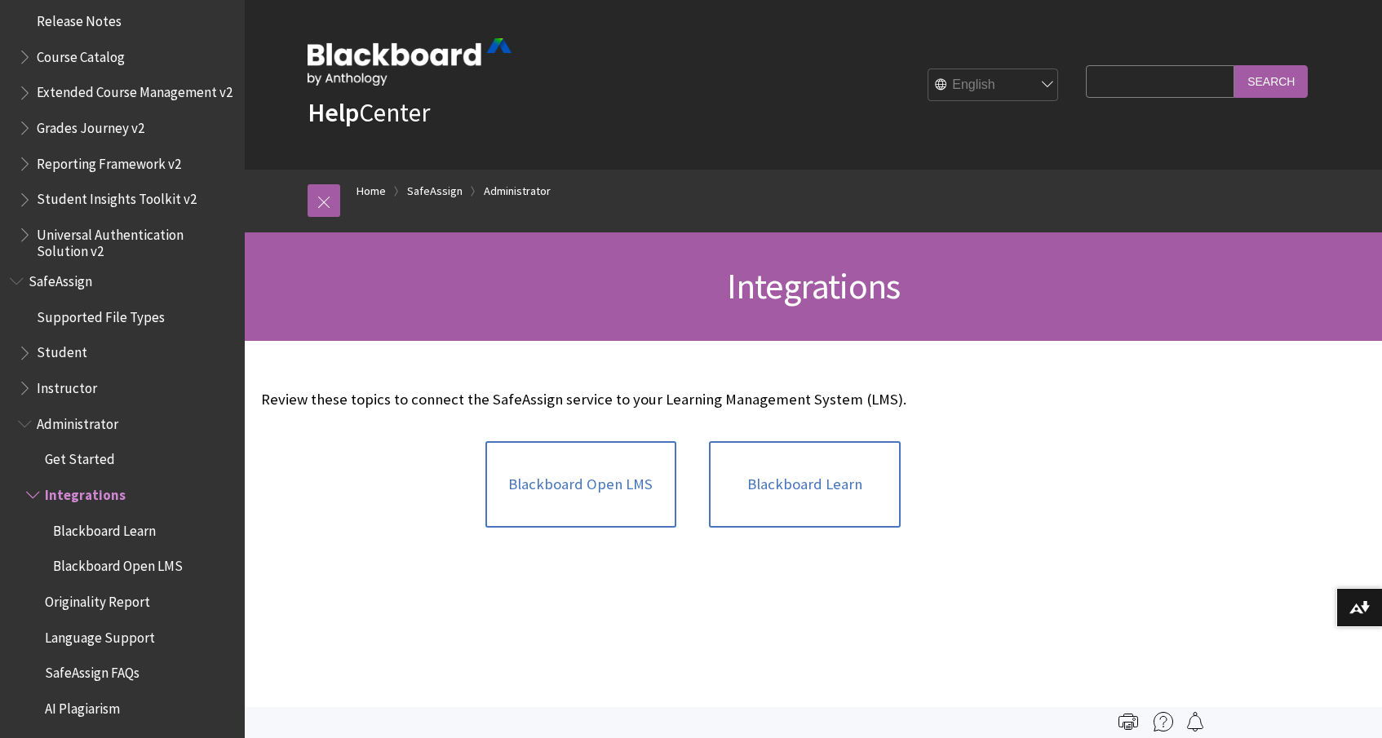
click at [116, 553] on span "Blackboard Open LMS" at bounding box center [118, 564] width 130 height 22
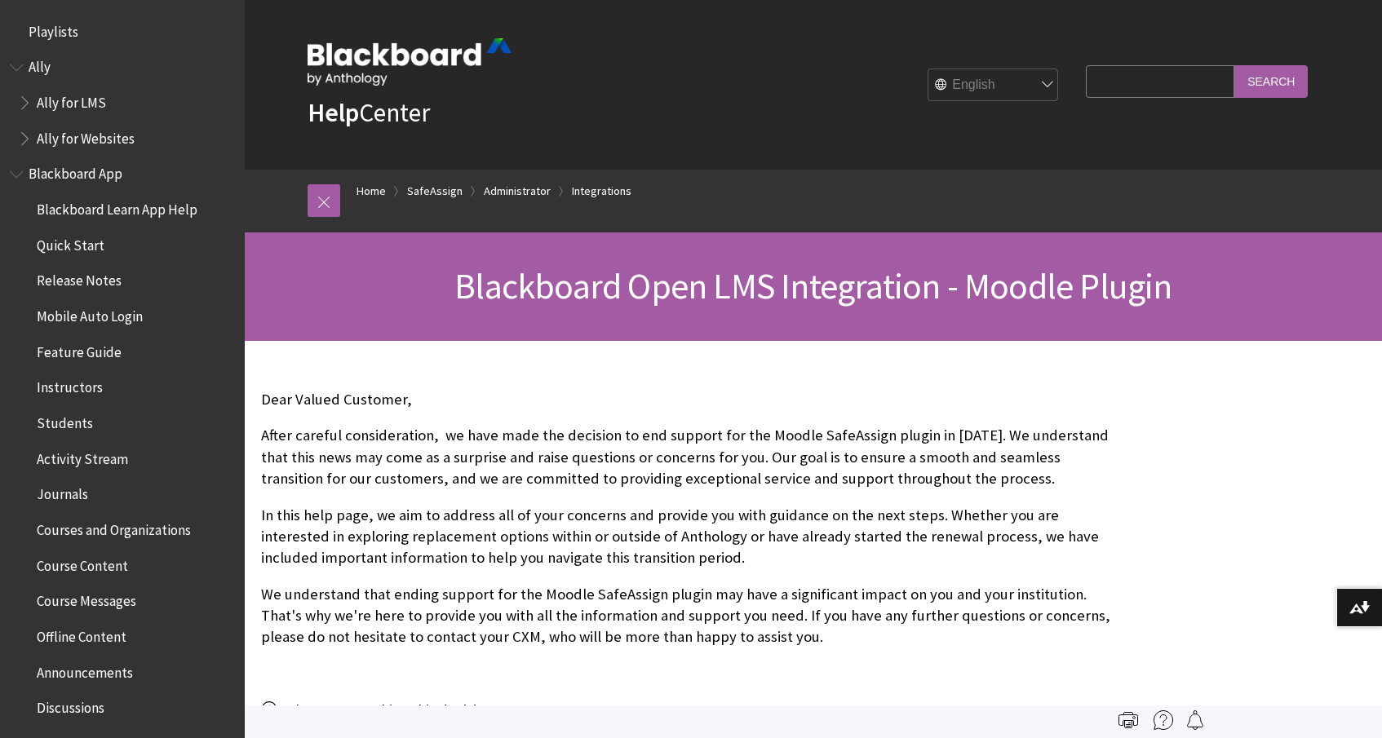
scroll to position [1802, 0]
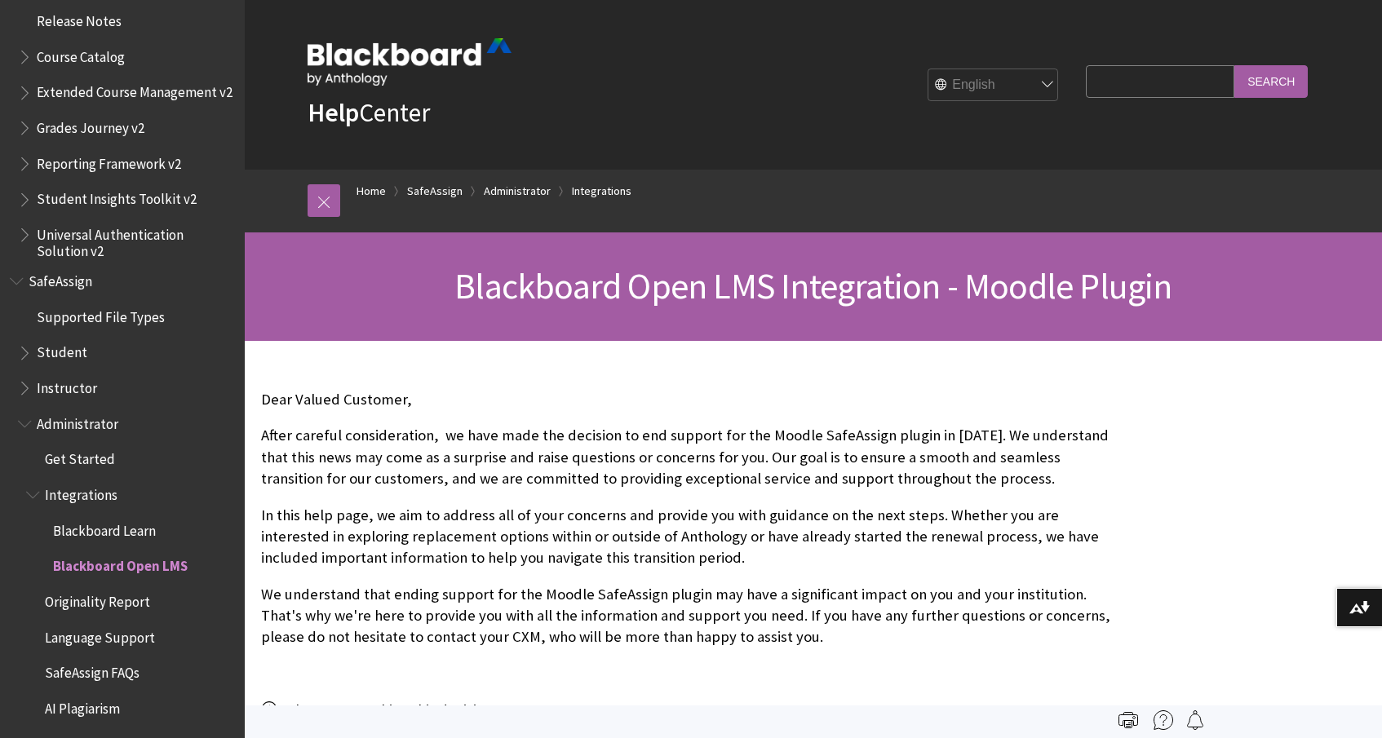
click at [111, 588] on span "Originality Report" at bounding box center [97, 599] width 105 height 22
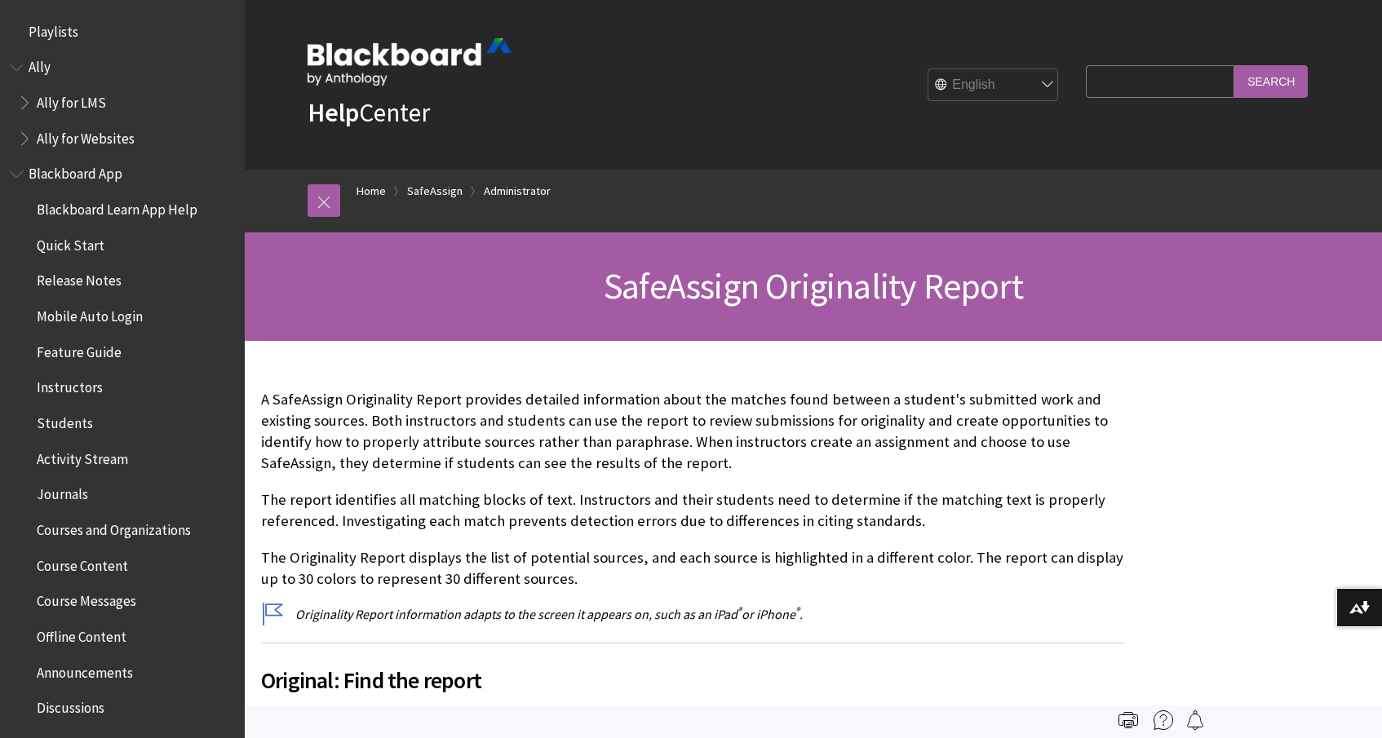
scroll to position [1732, 0]
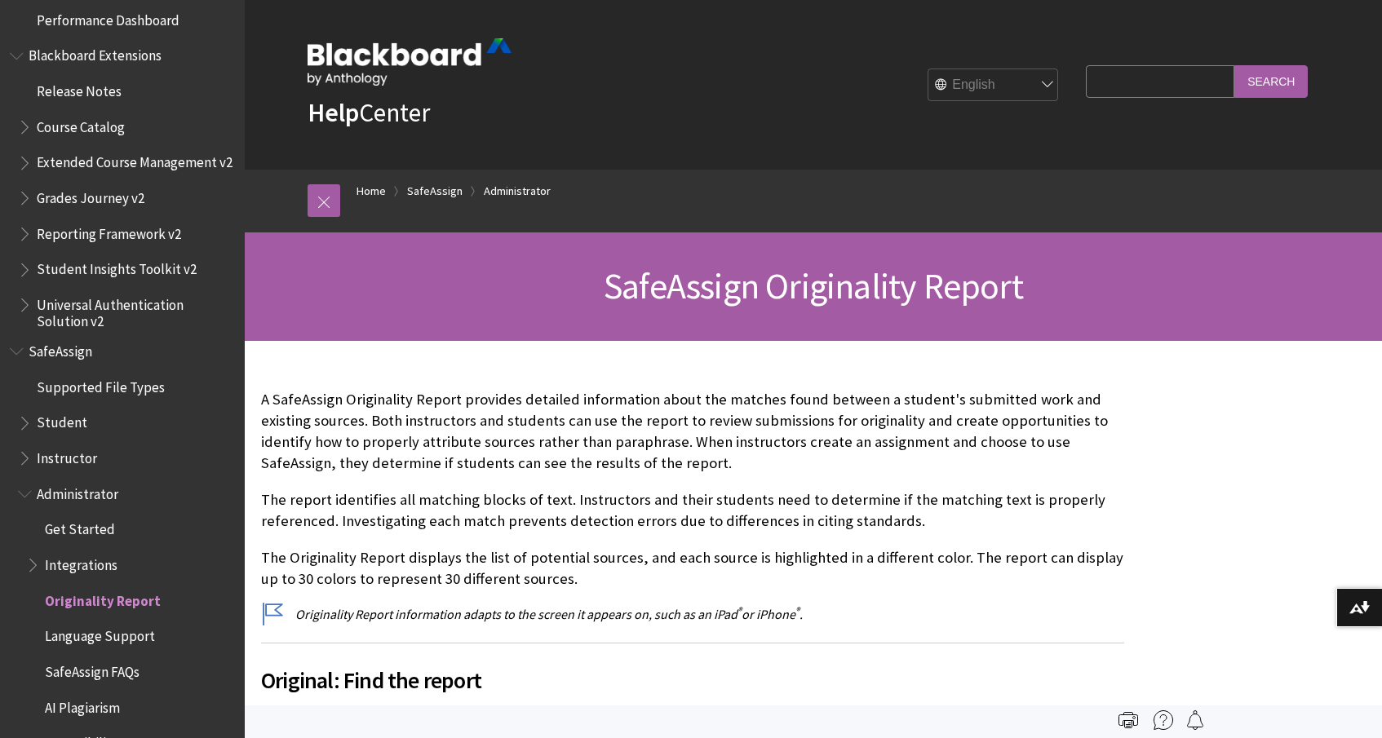
click at [101, 623] on span "Language Support" at bounding box center [100, 634] width 110 height 22
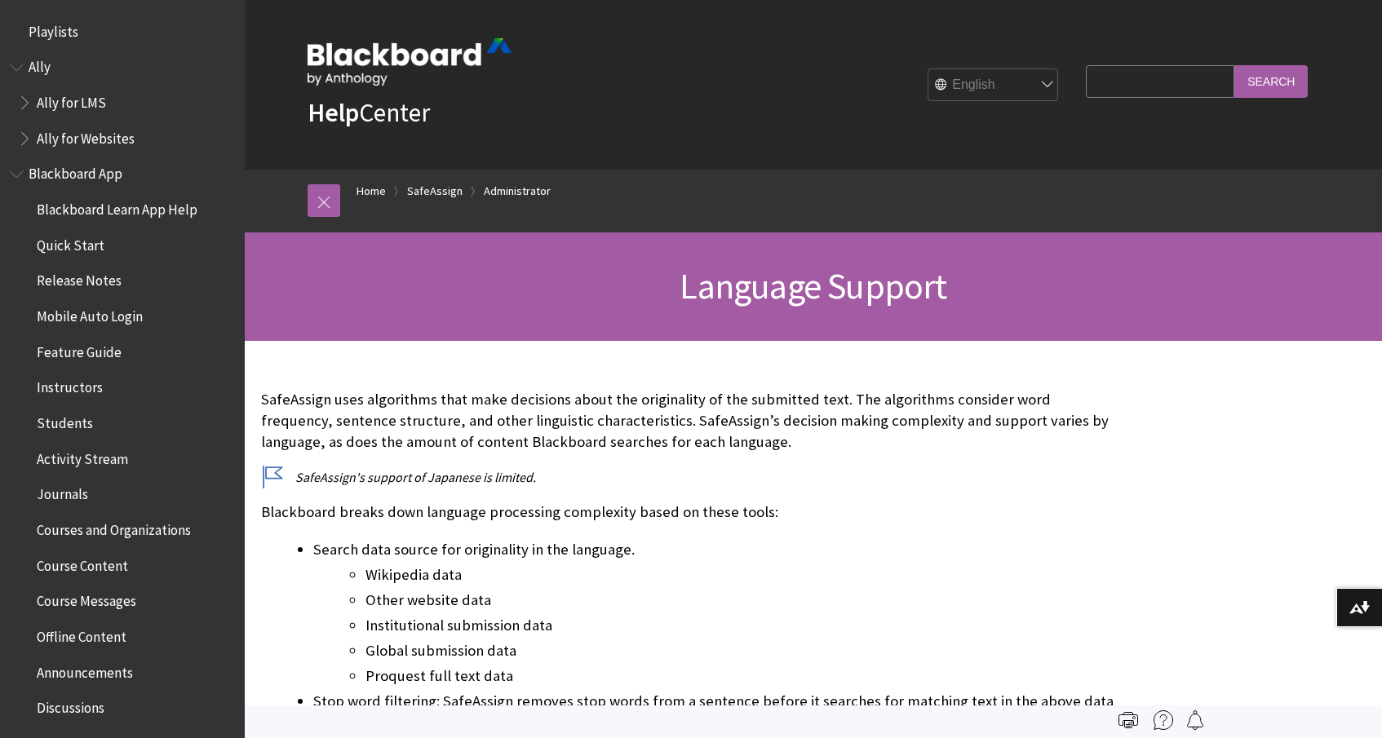
scroll to position [1732, 0]
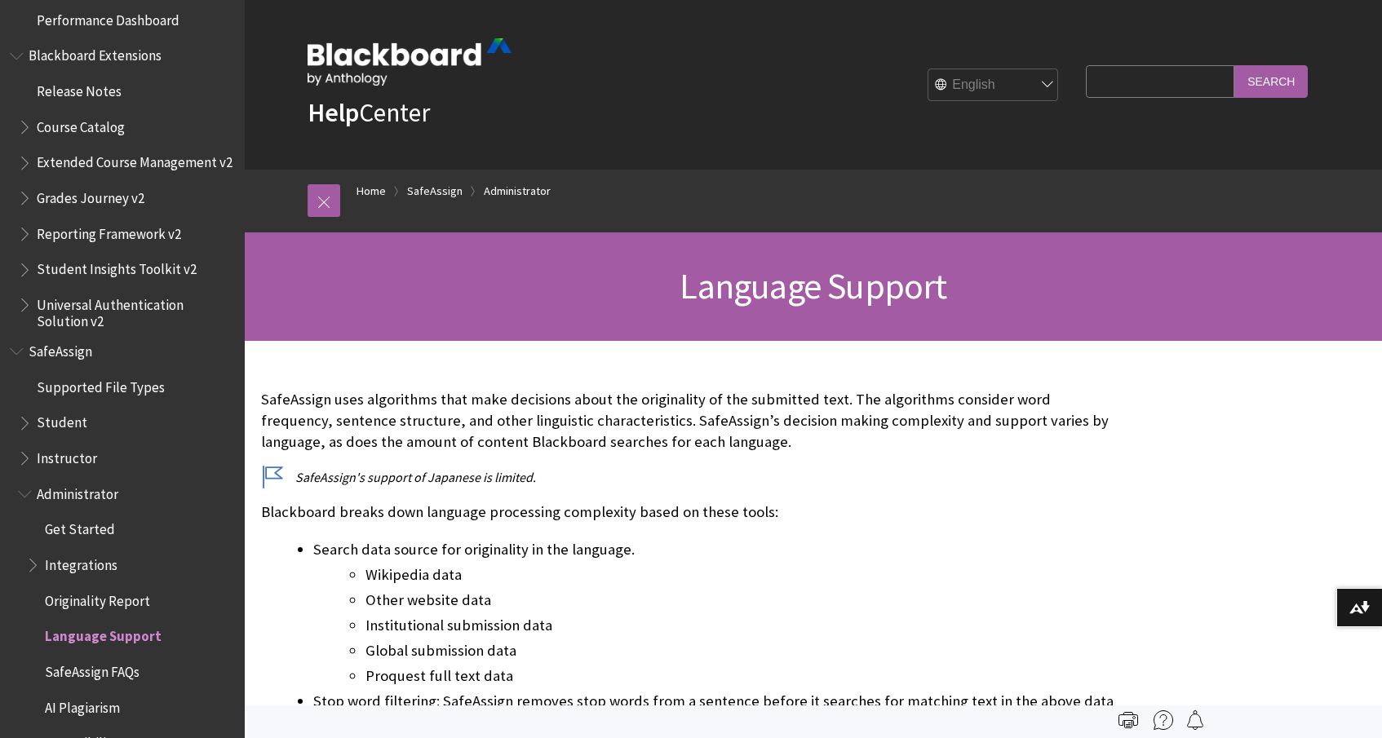
click at [102, 623] on span "Language Support" at bounding box center [103, 634] width 117 height 22
click at [95, 658] on span "SafeAssign FAQs" at bounding box center [92, 669] width 95 height 22
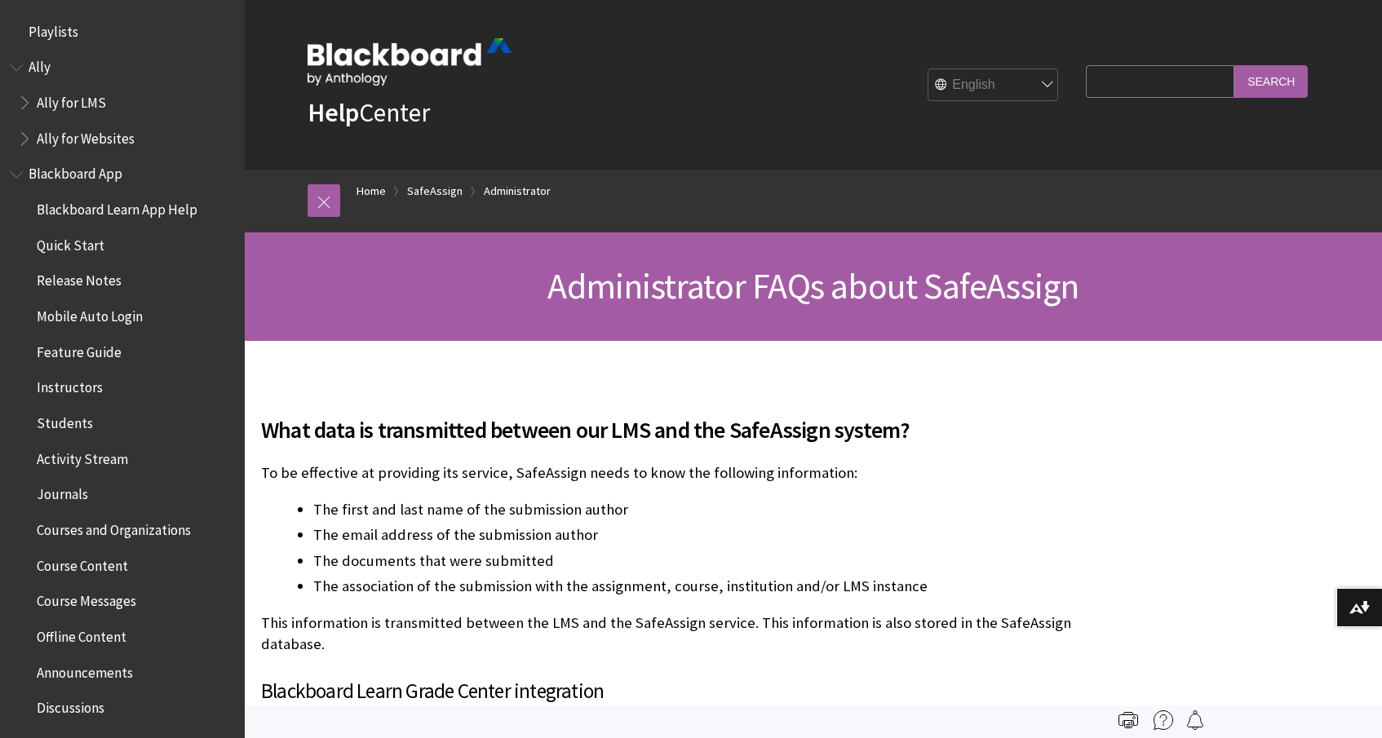
scroll to position [1732, 0]
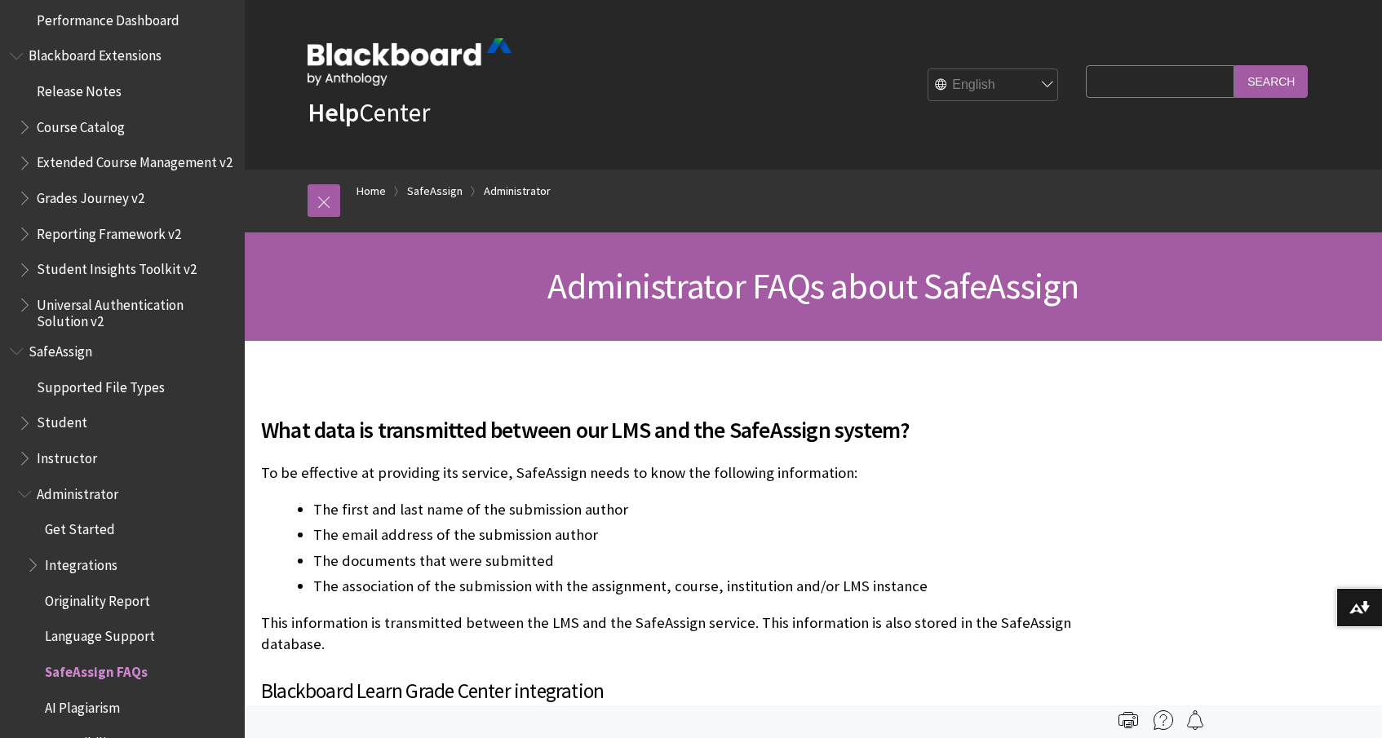
click at [84, 694] on span "AI Plagiarism" at bounding box center [82, 705] width 75 height 22
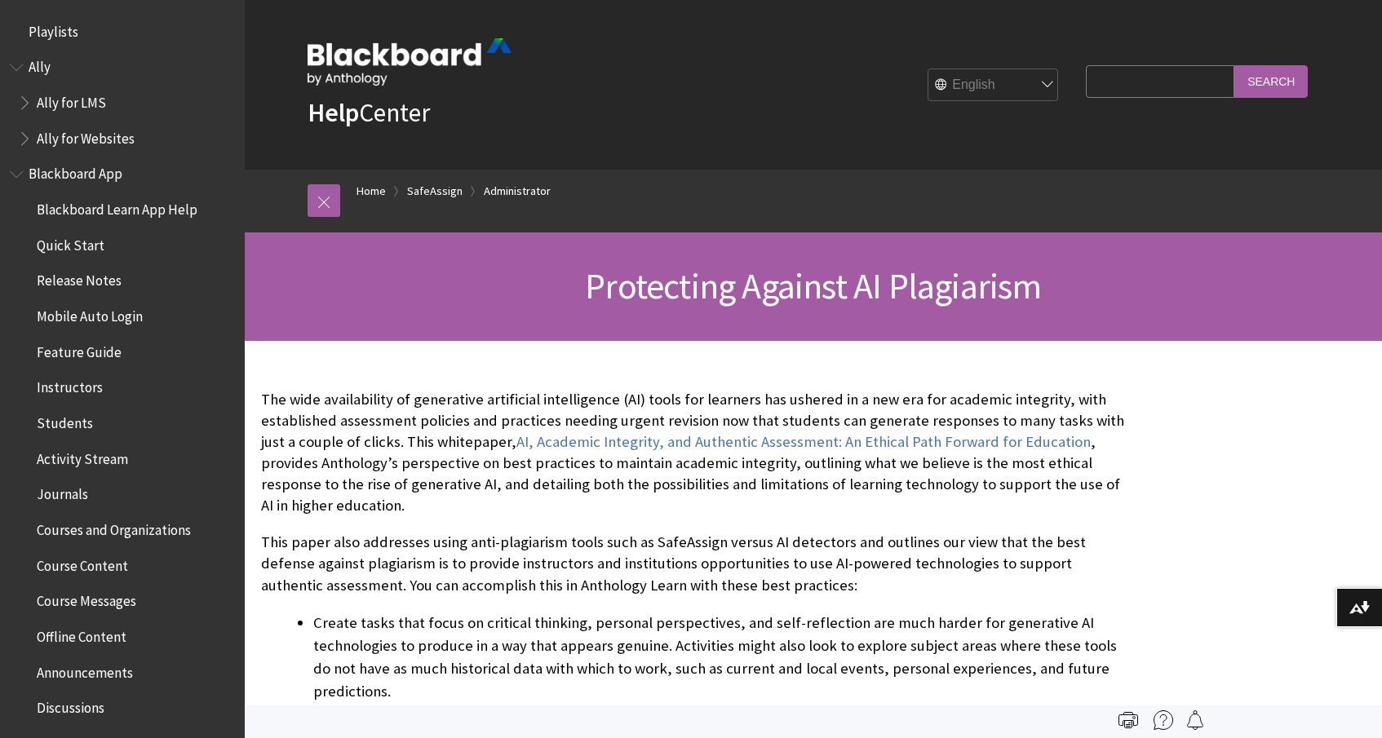
scroll to position [1732, 0]
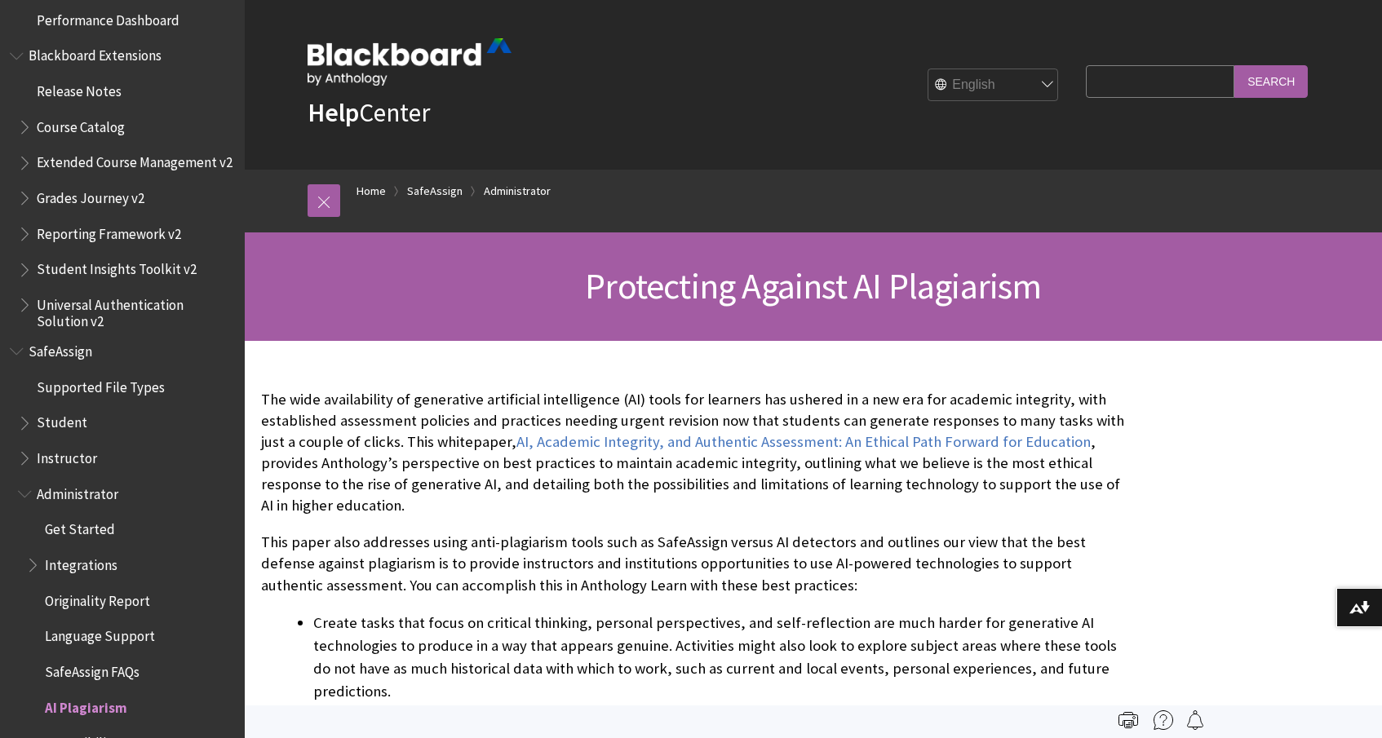
click at [83, 730] on span "Accessibility" at bounding box center [81, 741] width 73 height 22
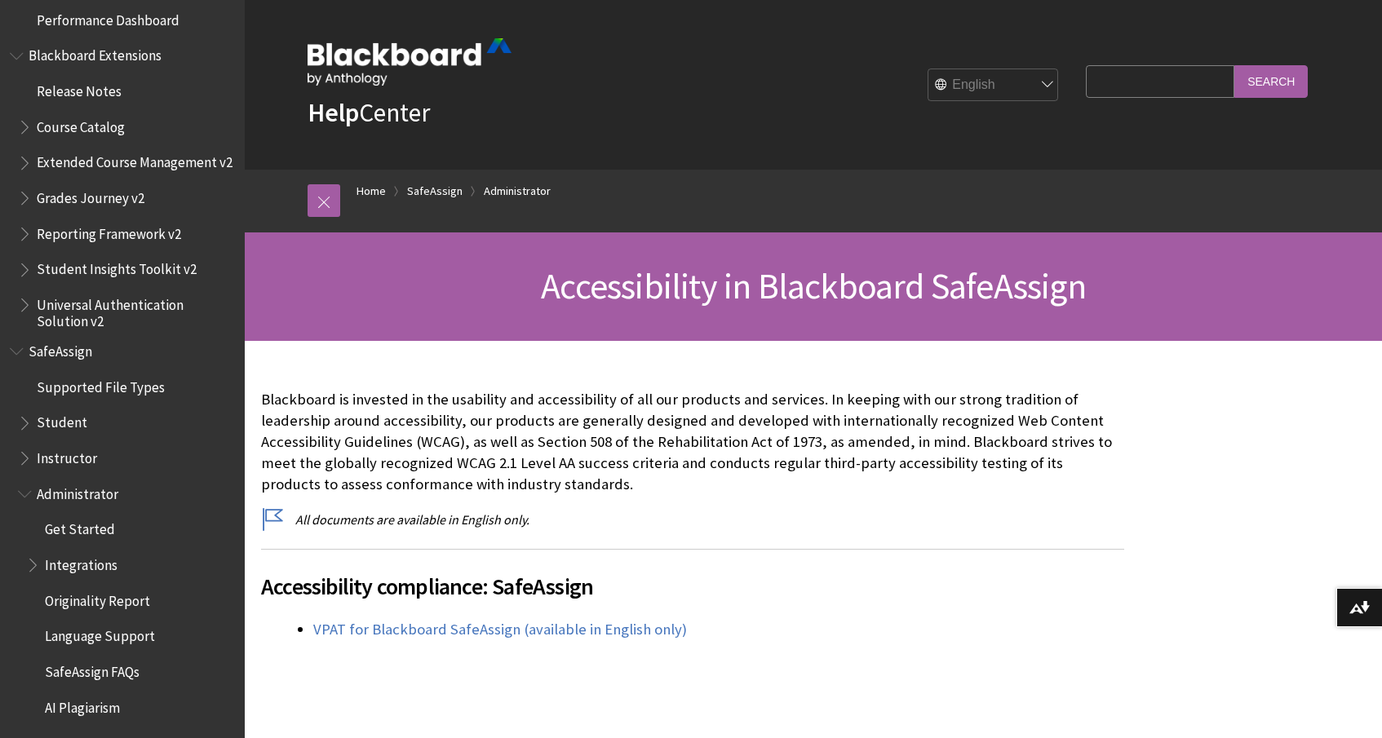
scroll to position [7, 0]
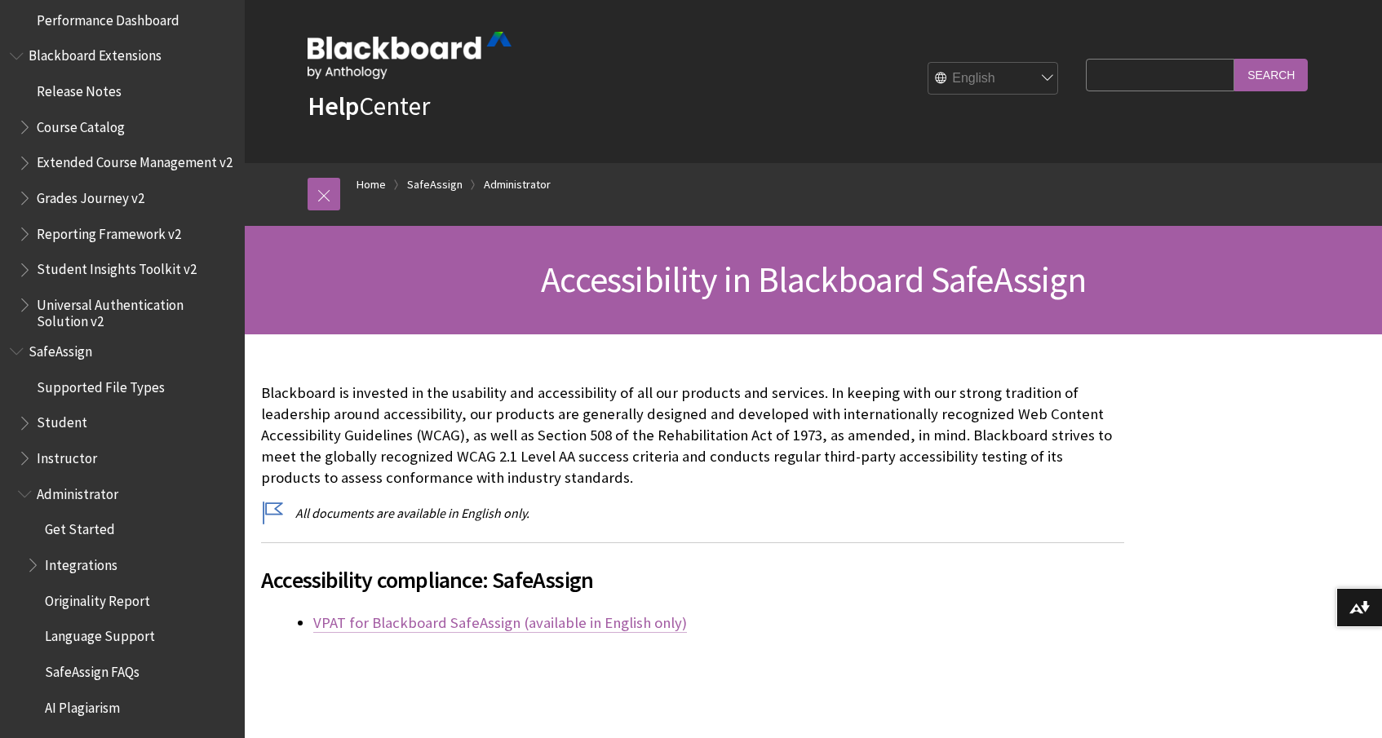
click at [384, 618] on link "VPAT for Blackboard SafeAssign (available in English only)" at bounding box center [500, 623] width 374 height 20
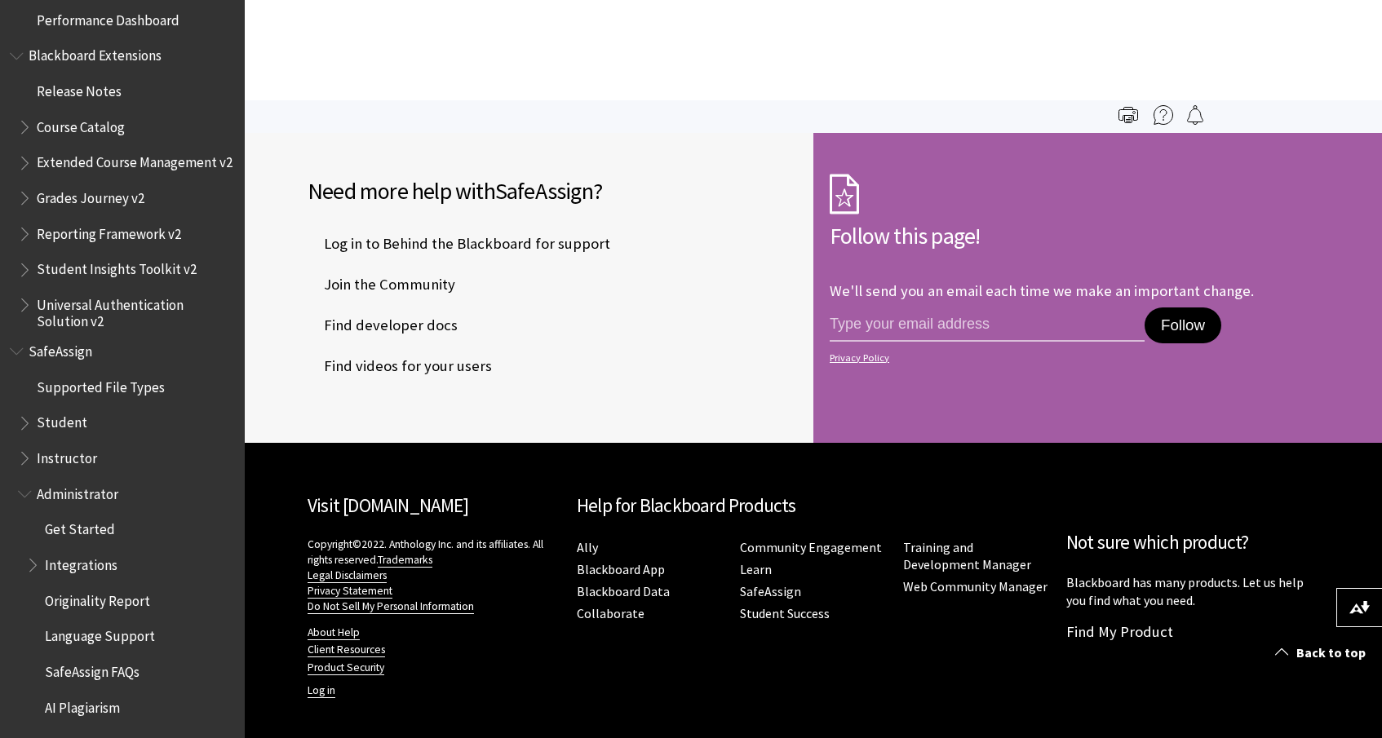
scroll to position [637, 0]
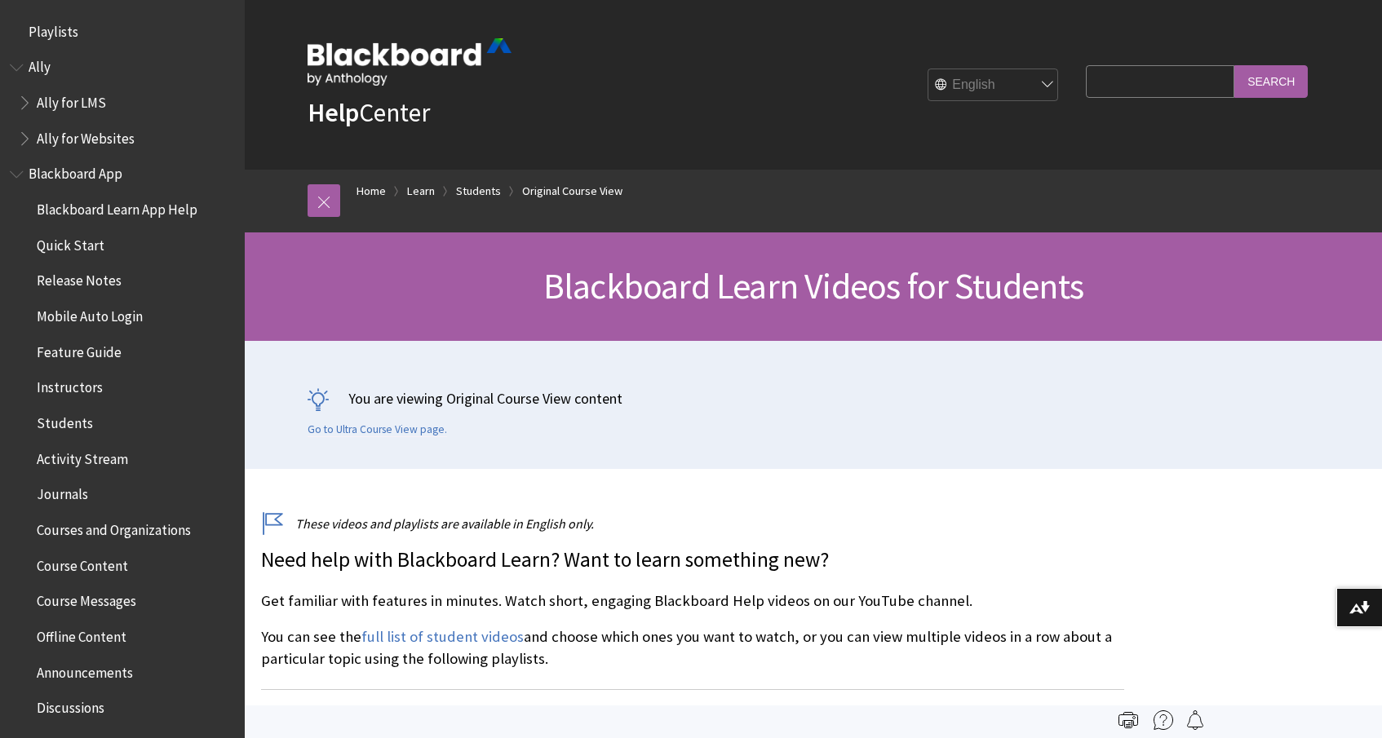
scroll to position [2339, 0]
